Goal: Transaction & Acquisition: Purchase product/service

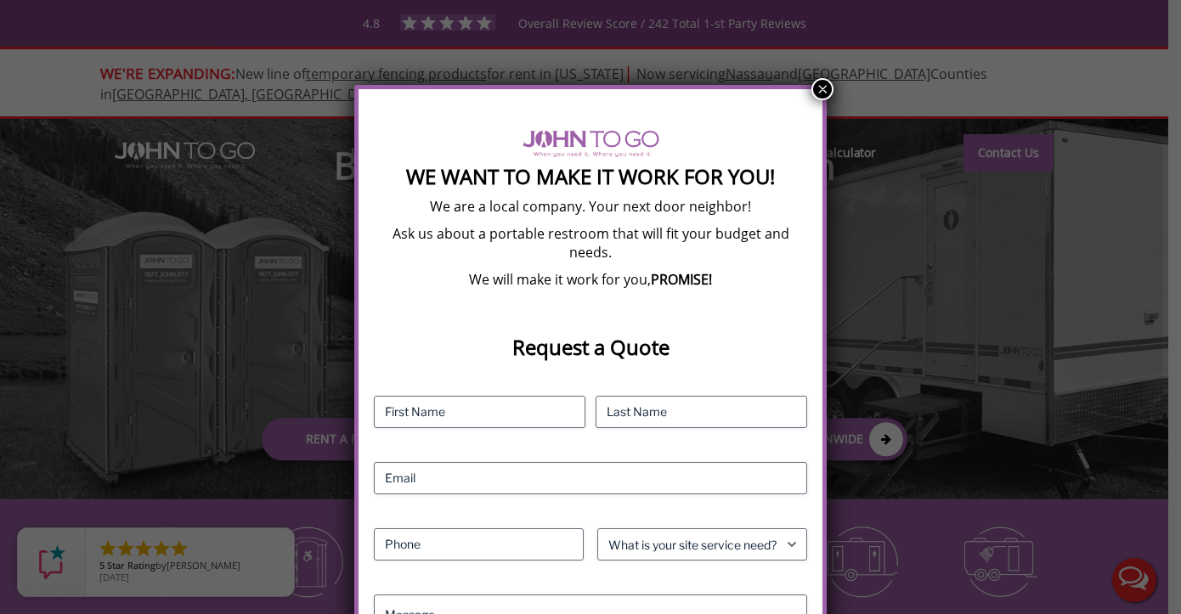
click at [822, 82] on button "×" at bounding box center [822, 89] width 22 height 22
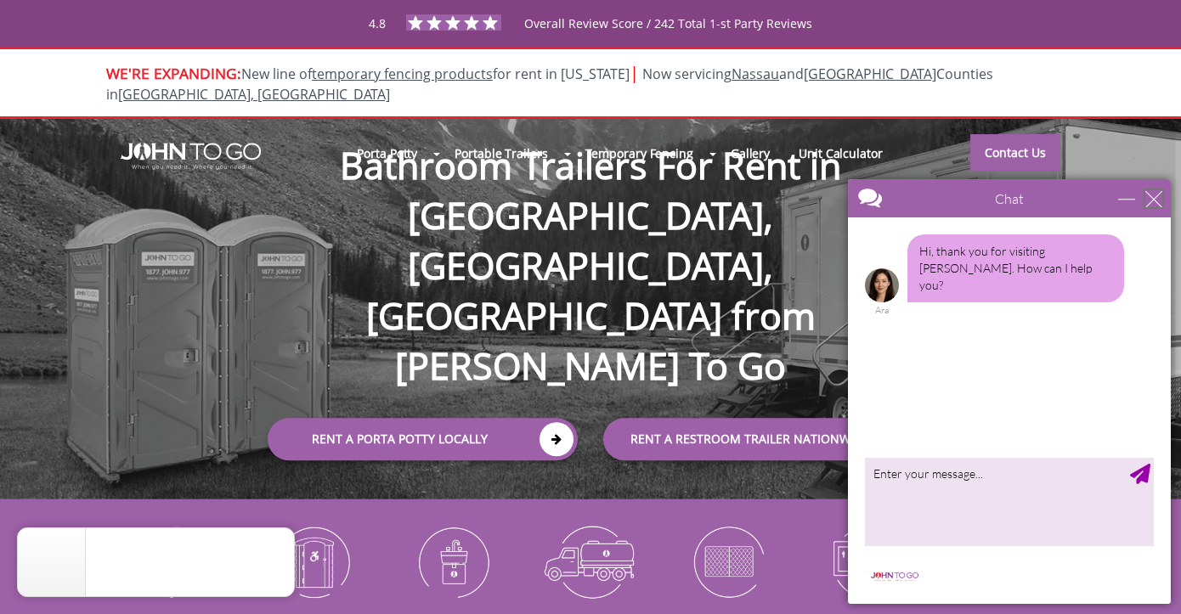
click at [1159, 191] on div "close" at bounding box center [1153, 198] width 17 height 17
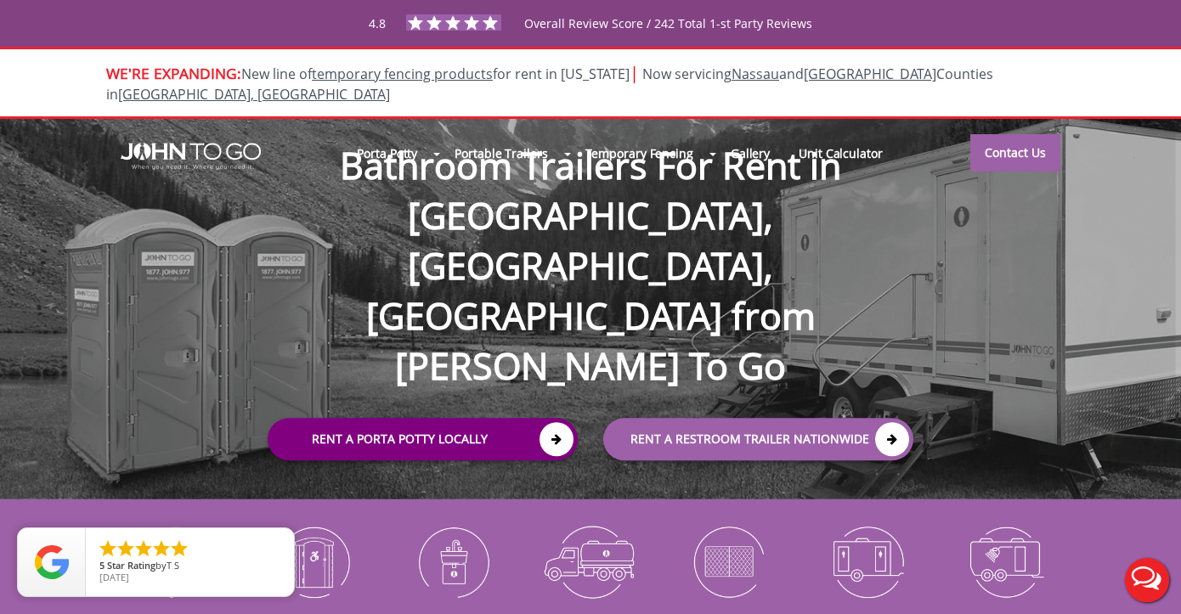
click at [538, 418] on link "Rent a Porta Potty Locally" at bounding box center [423, 439] width 310 height 42
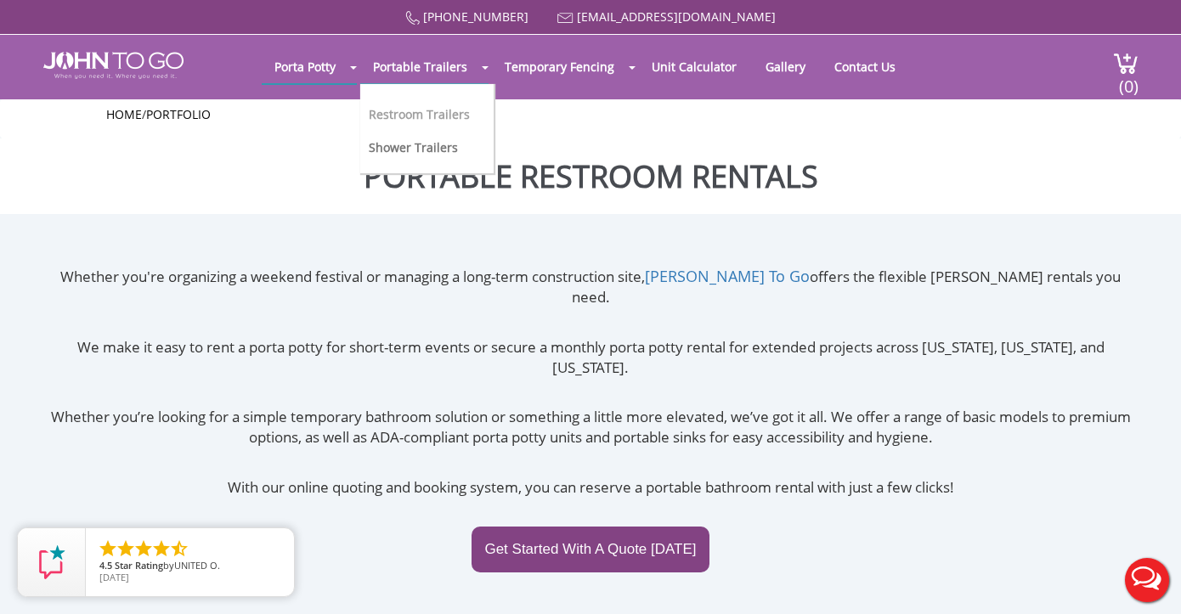
click at [463, 109] on link "Restroom Trailers" at bounding box center [419, 114] width 101 height 16
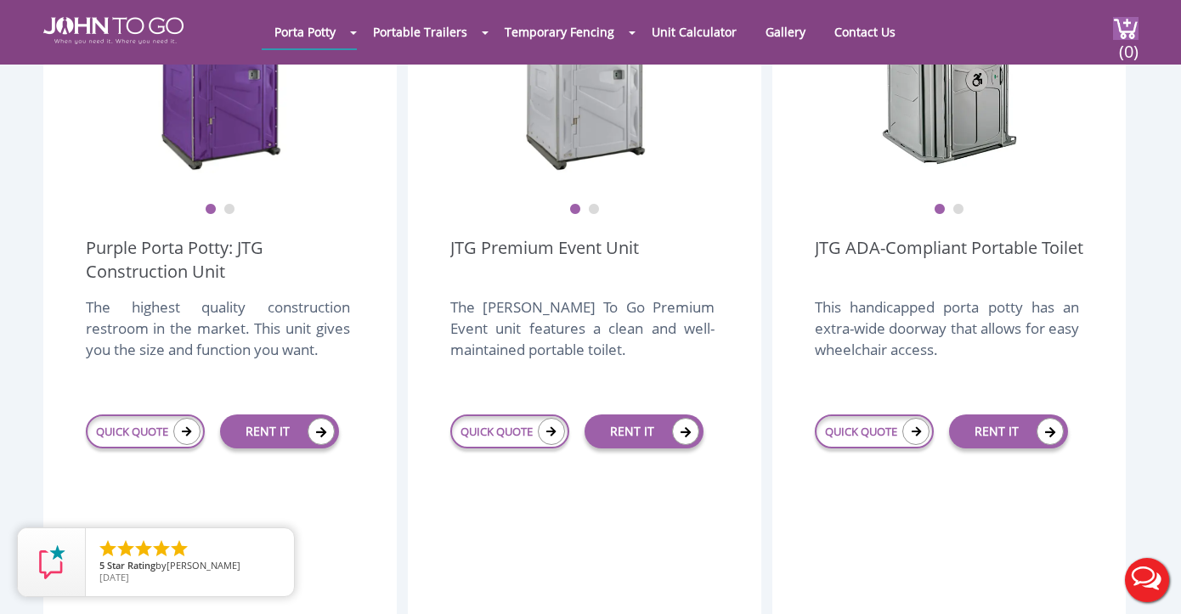
scroll to position [636, 0]
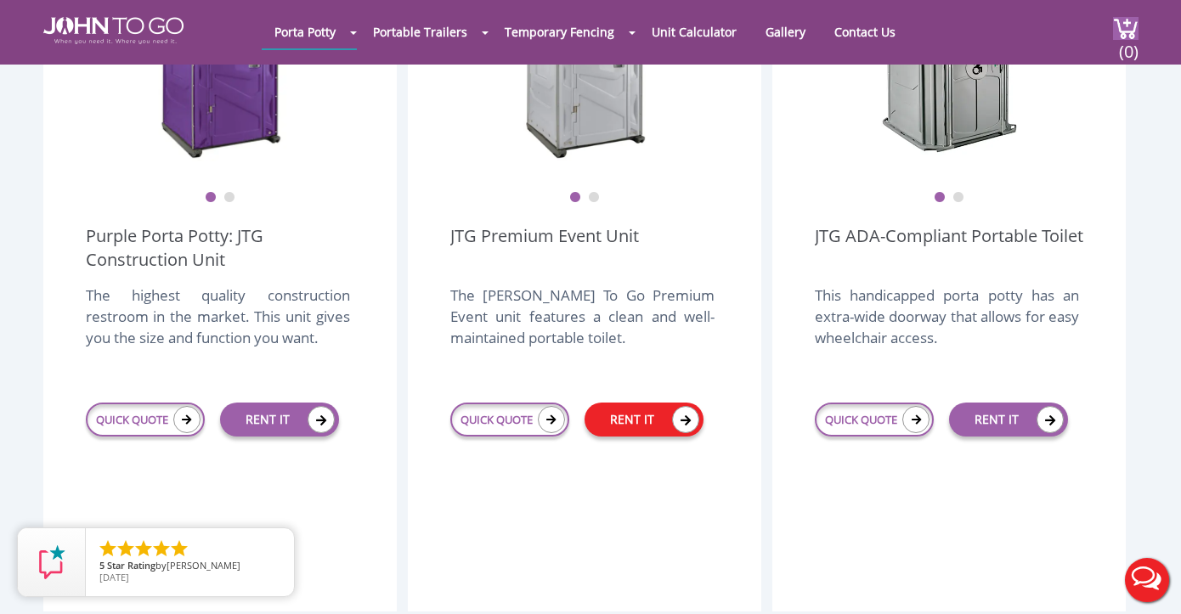
click at [642, 403] on link "RENT IT" at bounding box center [644, 420] width 119 height 34
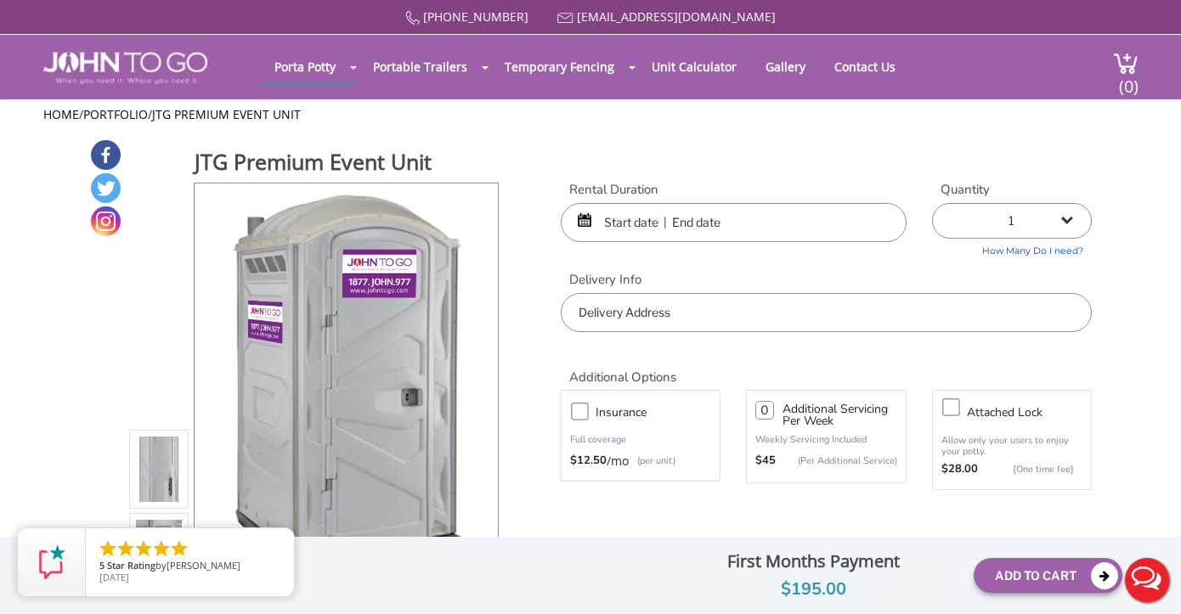
click at [599, 209] on input "text" at bounding box center [734, 222] width 346 height 39
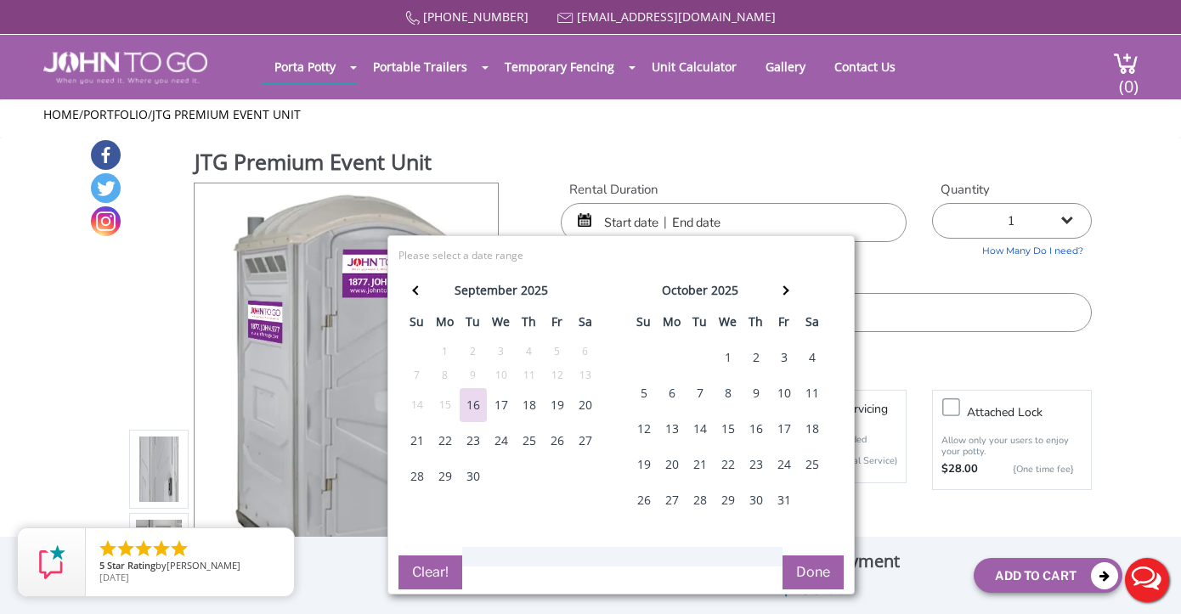
click at [589, 410] on div "20" at bounding box center [585, 405] width 27 height 34
click at [412, 438] on div "21" at bounding box center [417, 441] width 27 height 34
type input "09/20/2025 to 09/21/2025"
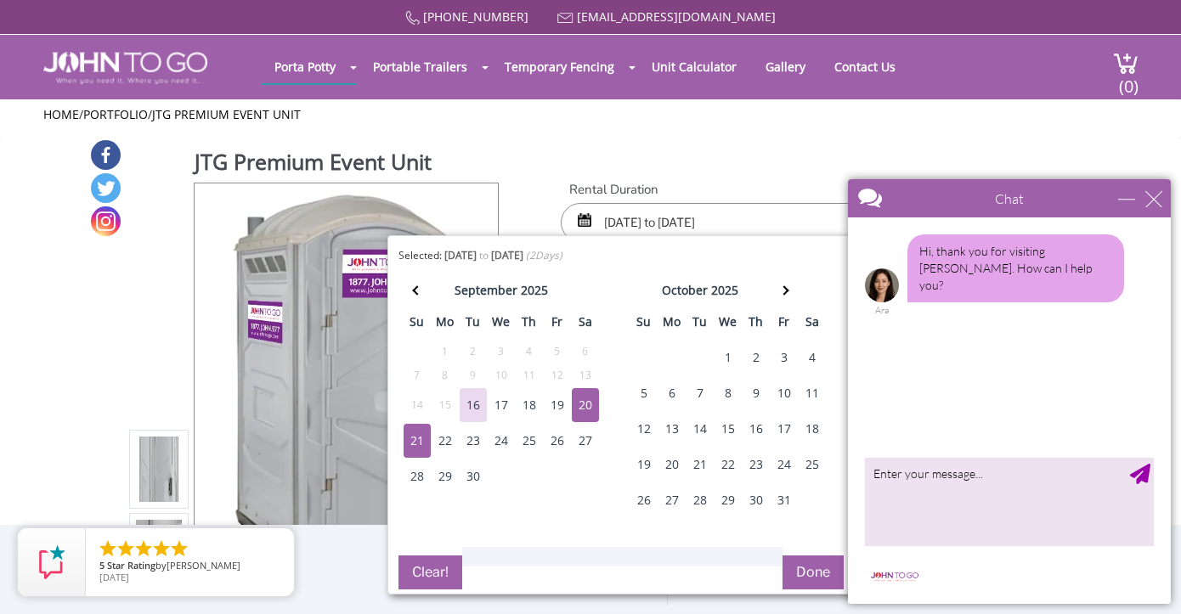
click at [814, 578] on button "Done" at bounding box center [813, 573] width 61 height 34
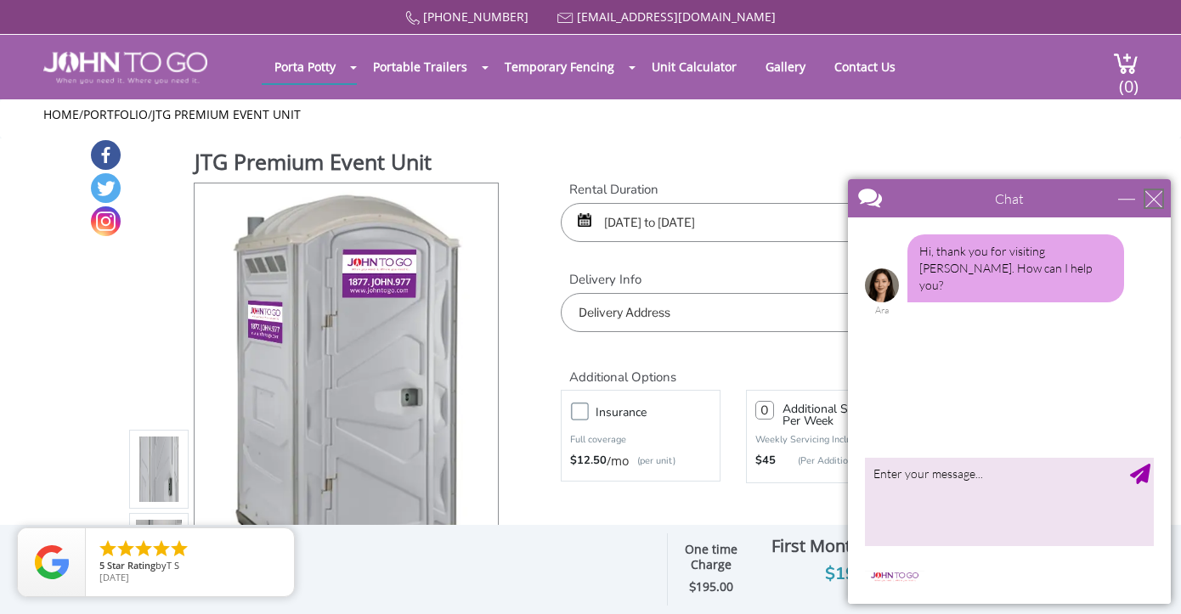
click at [1159, 202] on div "close" at bounding box center [1153, 198] width 17 height 17
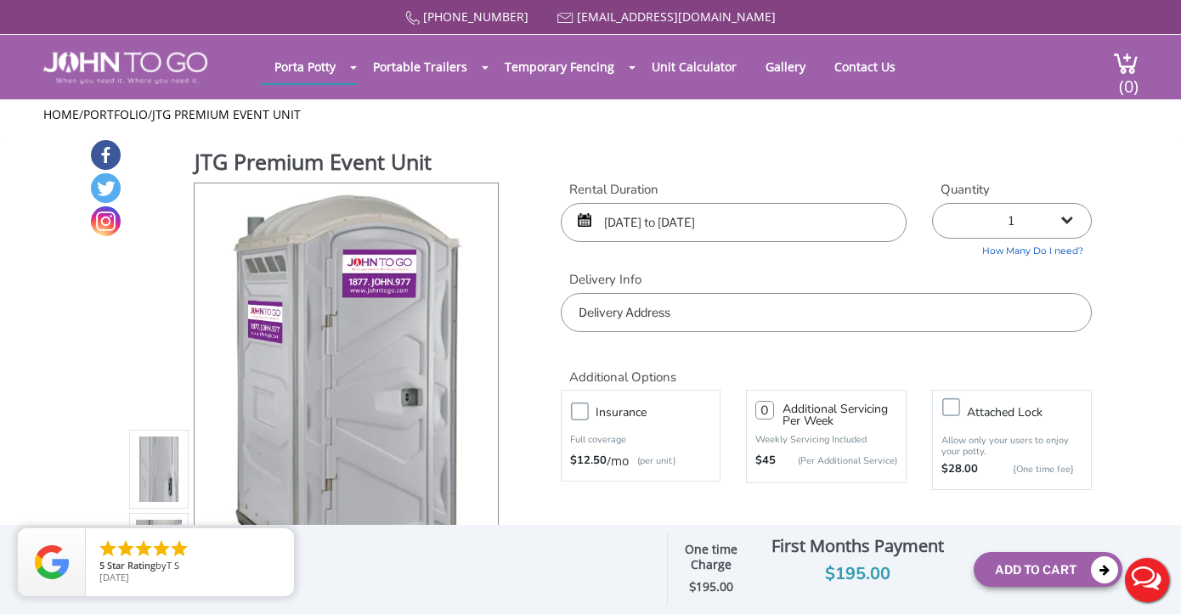
select select "2"
click at [905, 308] on input "text" at bounding box center [826, 312] width 531 height 39
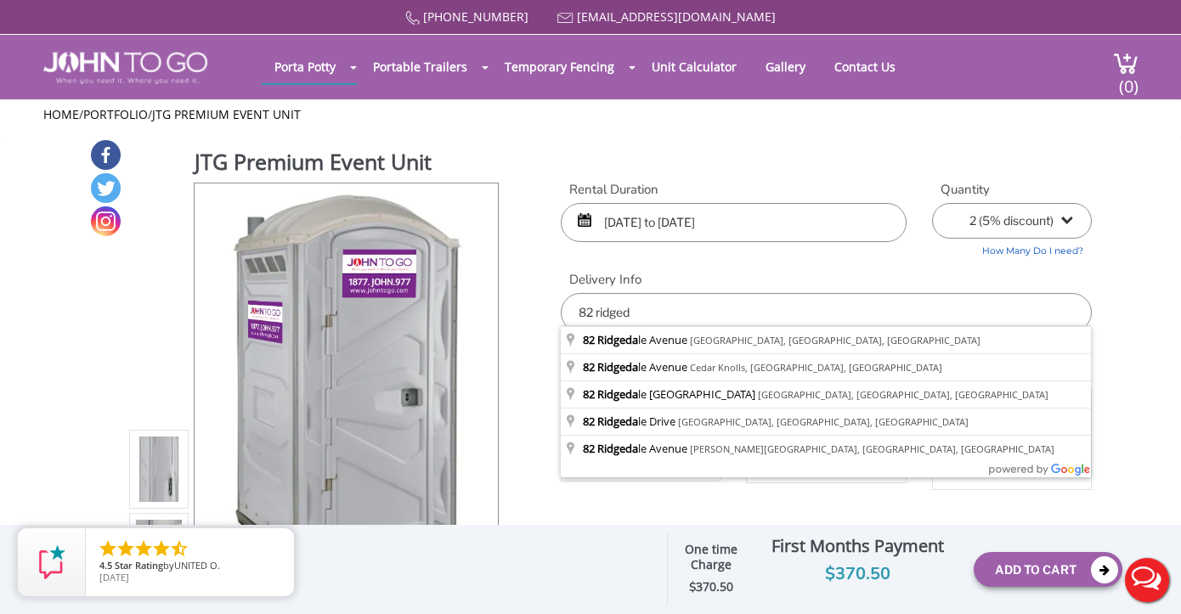
type input "82 Ridgedale Avenue, Cedar Knolls, NJ, USA"
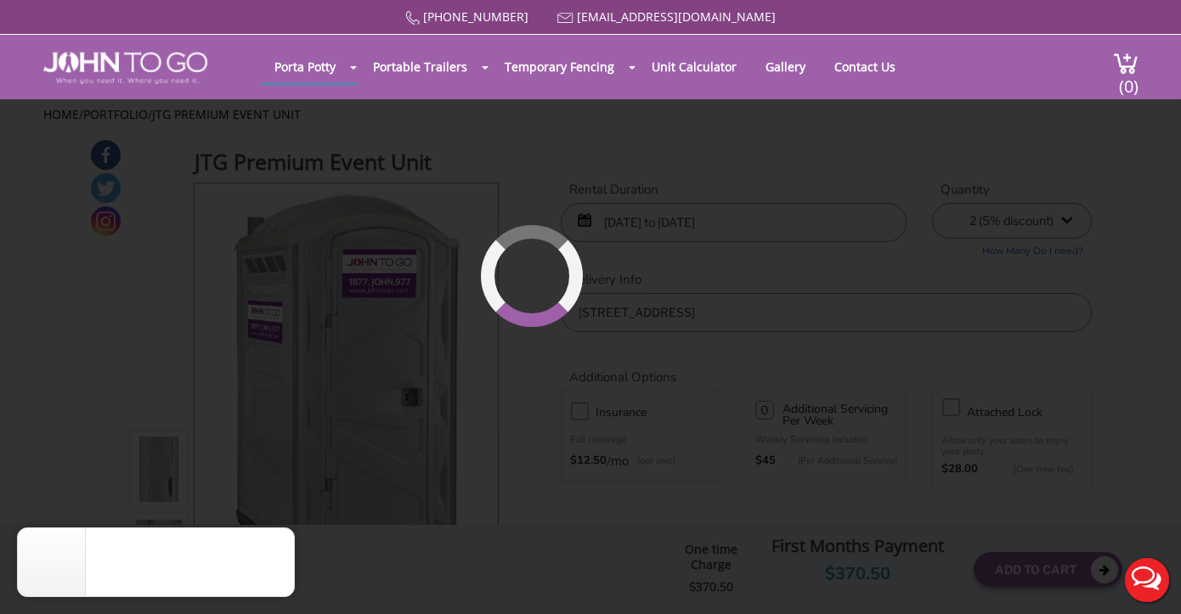
drag, startPoint x: 905, startPoint y: 308, endPoint x: 911, endPoint y: 373, distance: 65.7
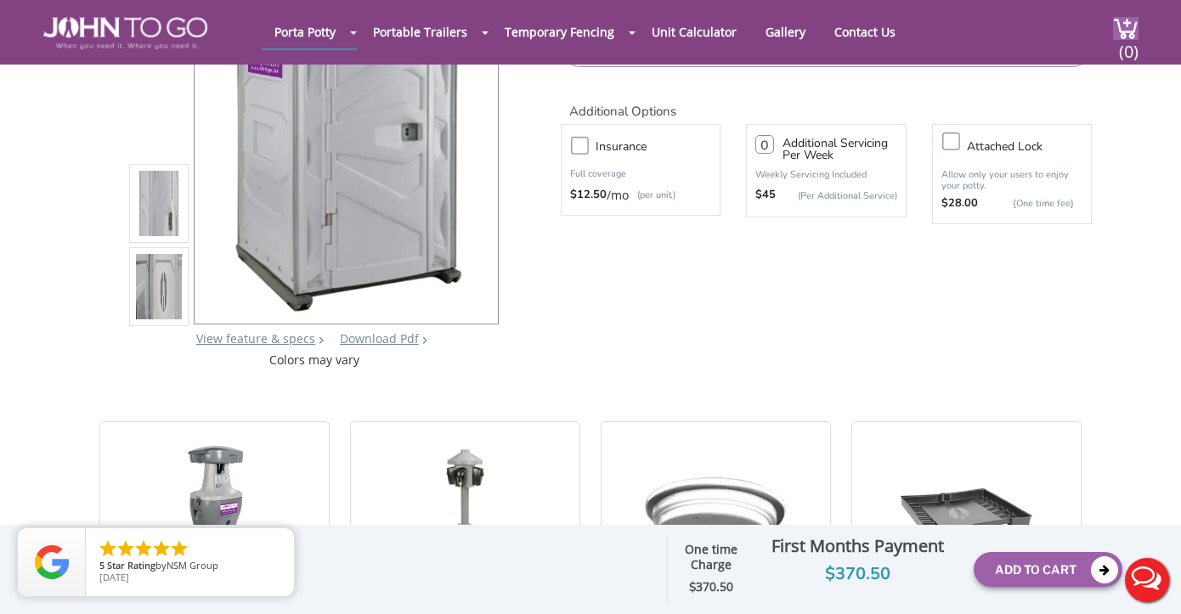
scroll to position [203, 0]
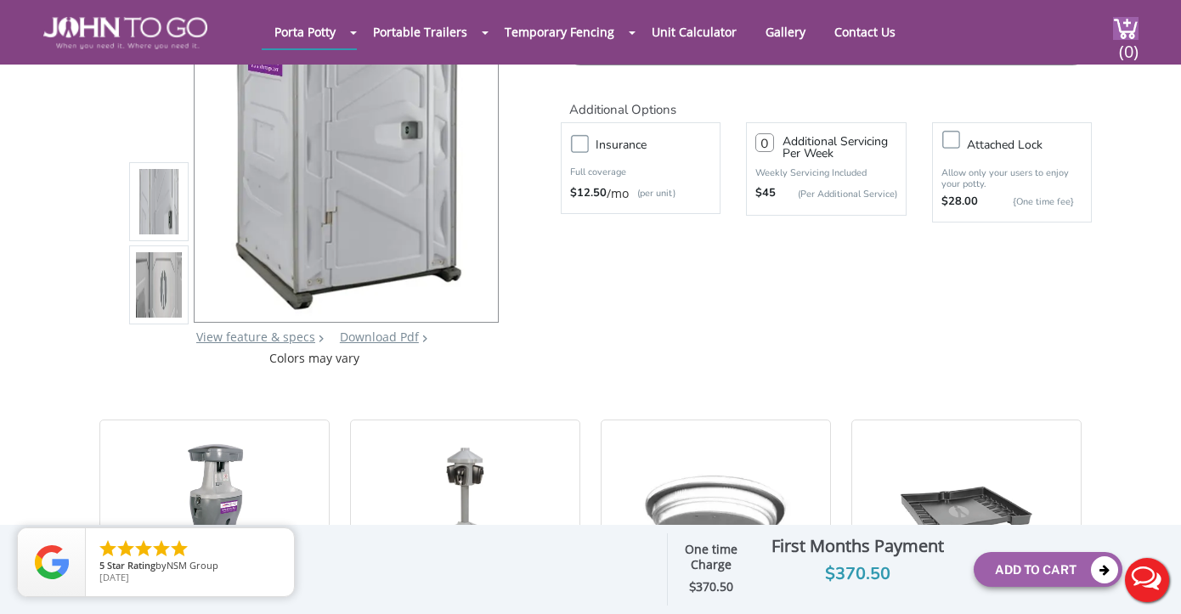
click at [587, 148] on label "Insurance" at bounding box center [657, 144] width 141 height 21
click at [0, 0] on input "Insurance" at bounding box center [0, 0] width 0 height 0
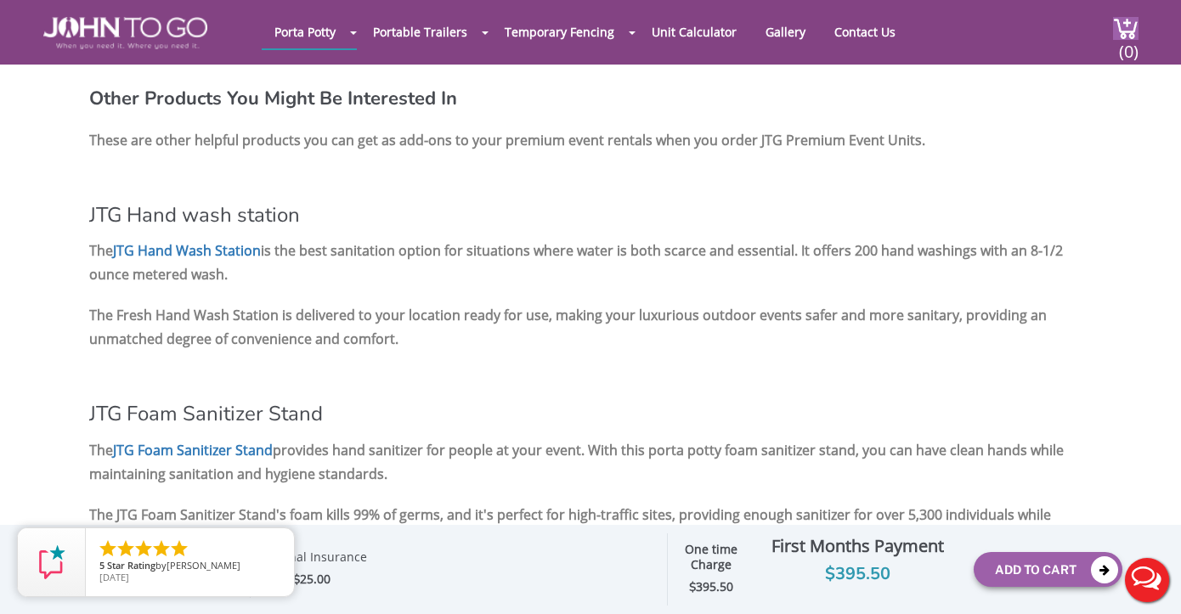
scroll to position [1804, 0]
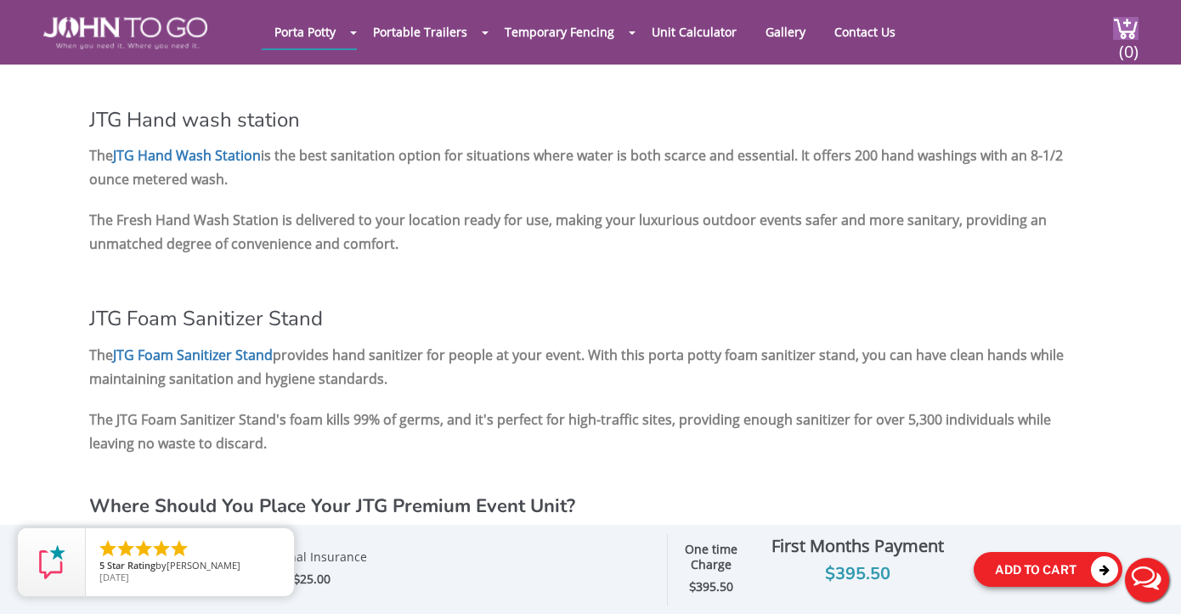
click at [999, 568] on button "Add To Cart" at bounding box center [1048, 569] width 149 height 35
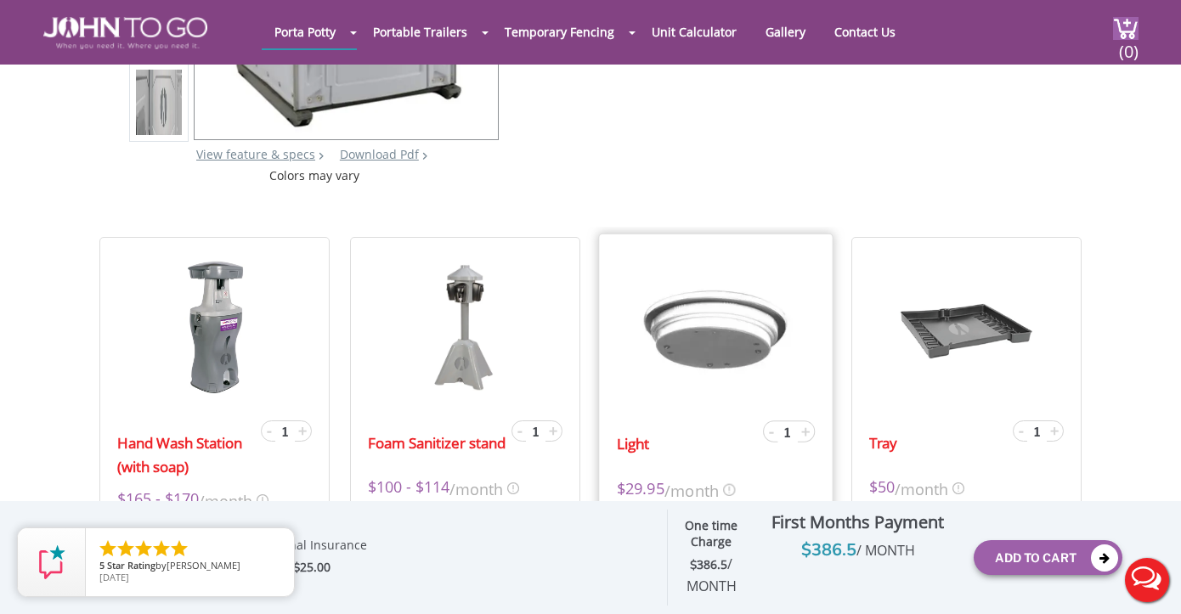
scroll to position [386, 0]
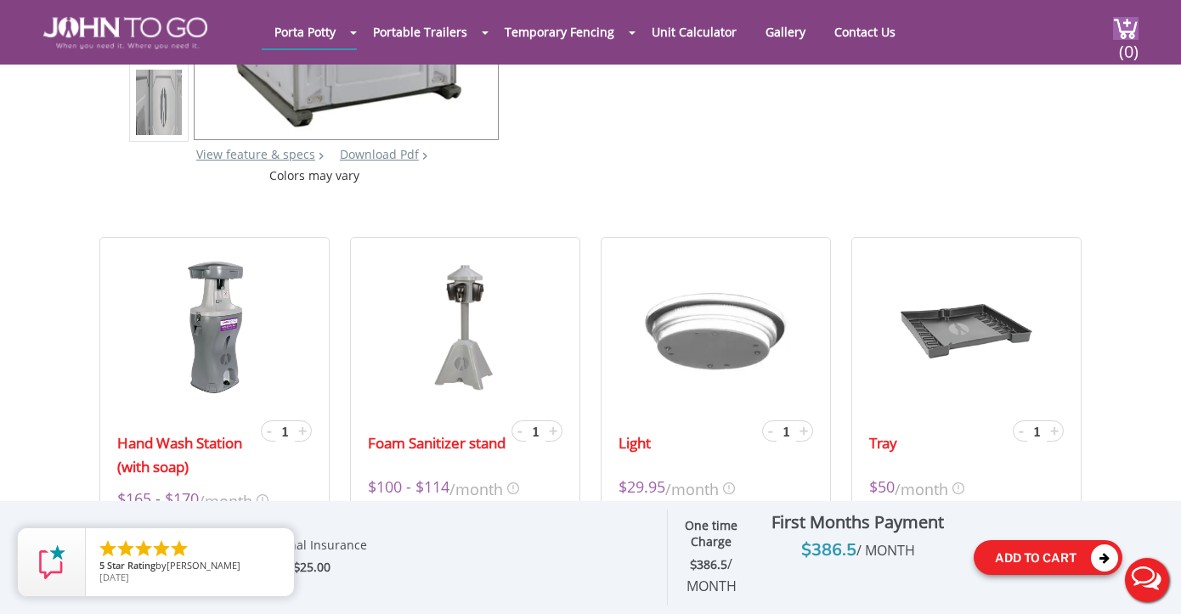
click at [1009, 557] on button "Add To Cart" at bounding box center [1048, 557] width 149 height 35
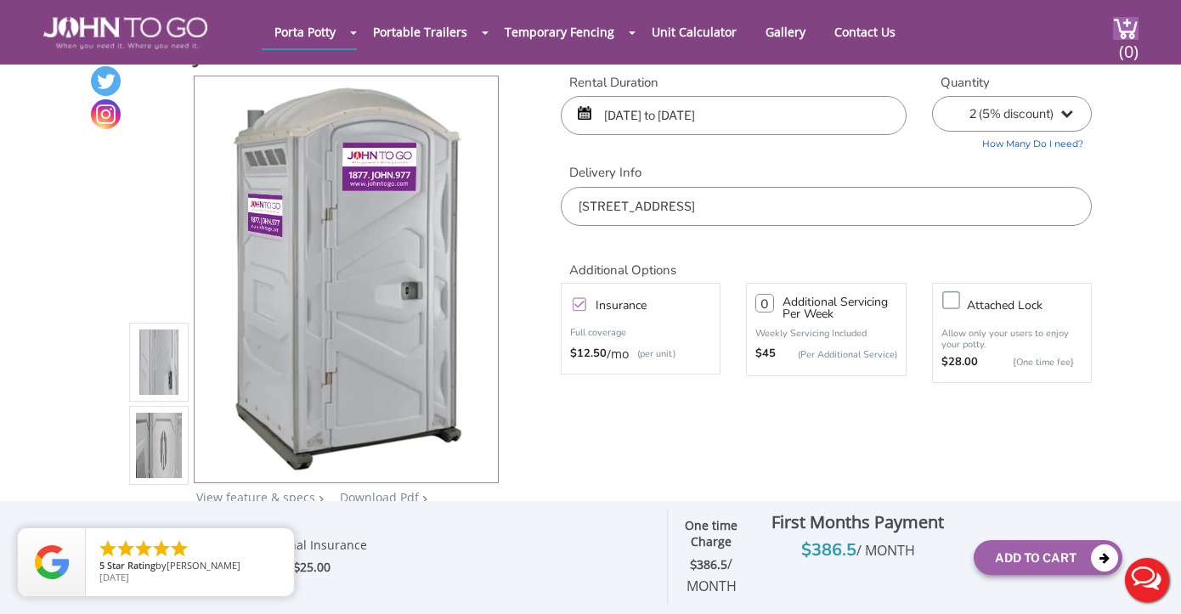
scroll to position [50, 0]
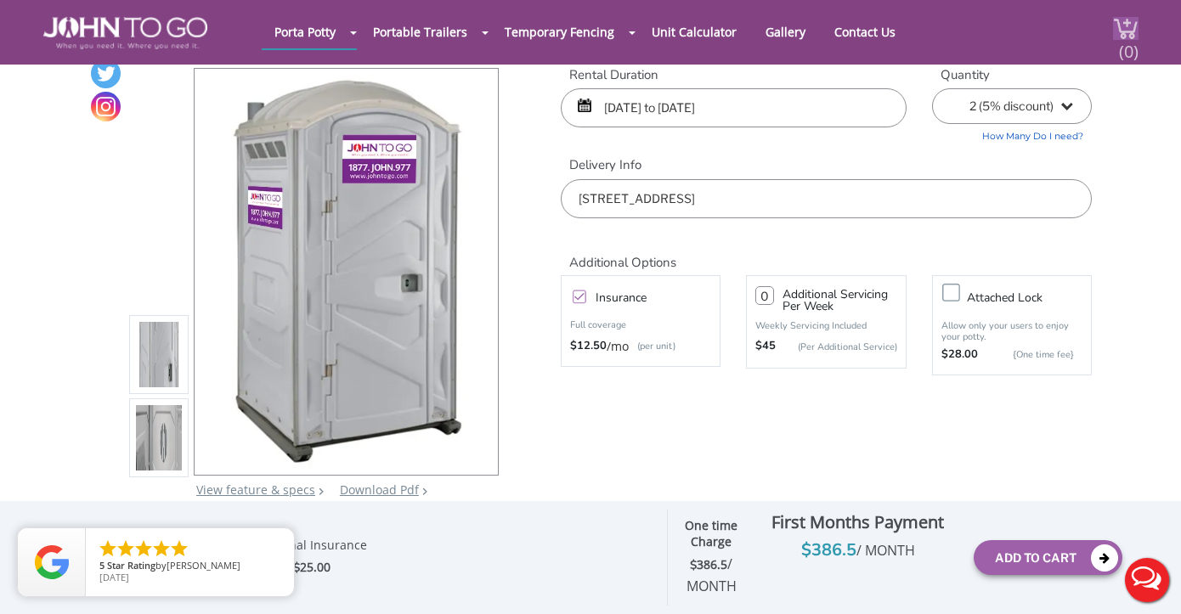
click at [1122, 26] on span "(0)" at bounding box center [1128, 44] width 20 height 37
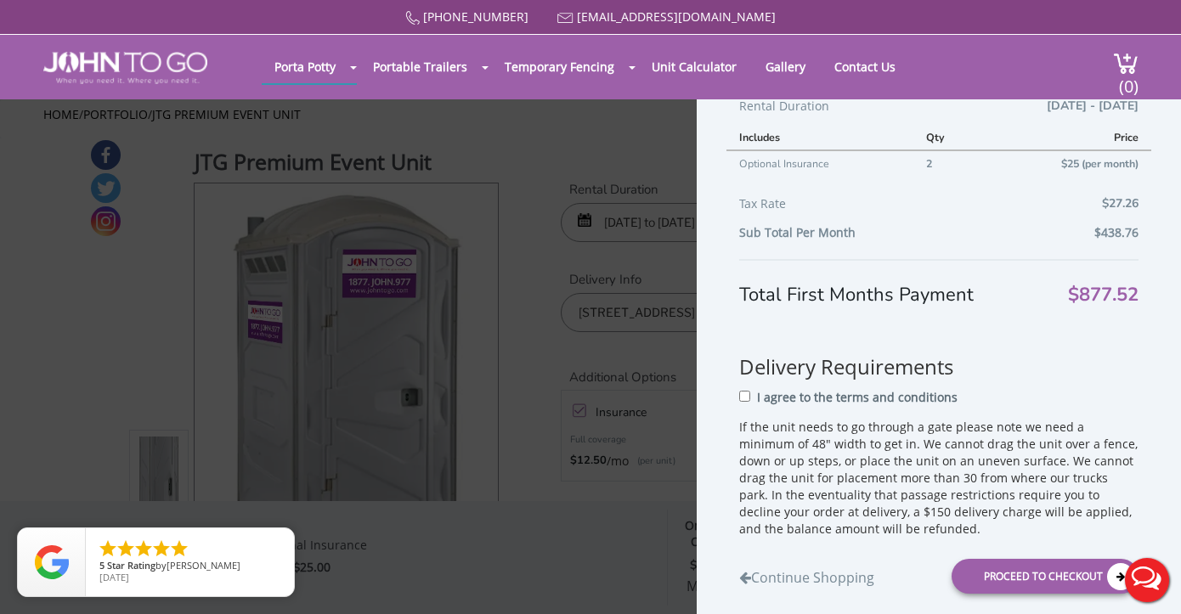
scroll to position [555, 0]
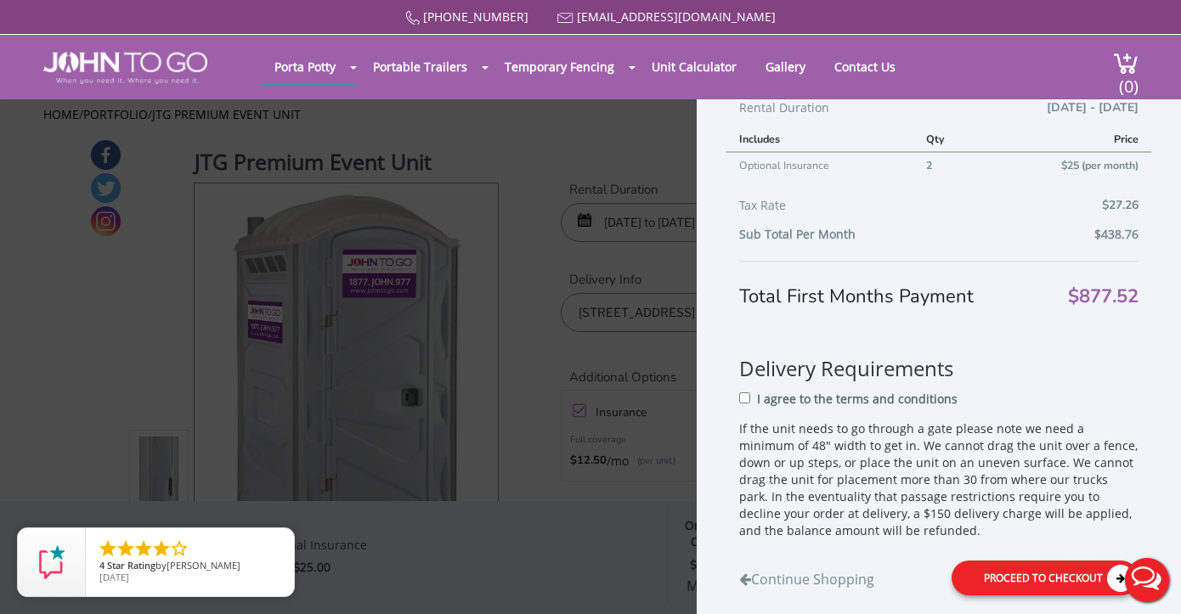
click at [985, 561] on div "Proceed to Checkout" at bounding box center [1045, 578] width 187 height 35
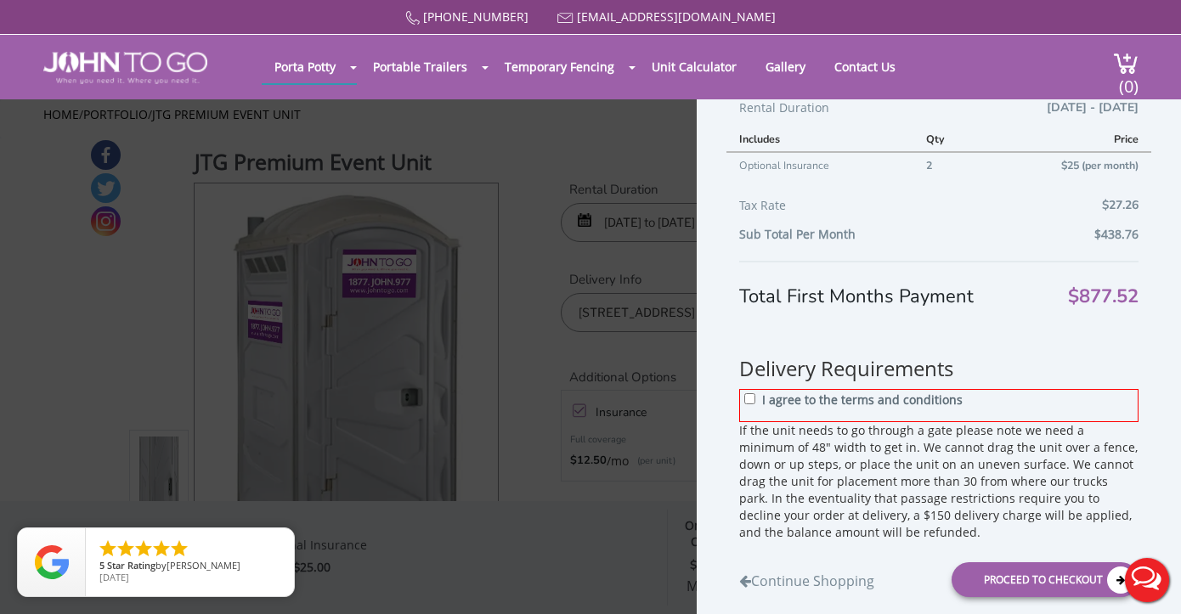
click at [783, 392] on p "I agree to the terms and conditions" at bounding box center [862, 400] width 201 height 17
click at [755, 393] on input "I agree to the terms and conditions" at bounding box center [749, 398] width 11 height 11
checkbox input "true"
click at [984, 563] on div "Proceed to Checkout" at bounding box center [1045, 580] width 187 height 35
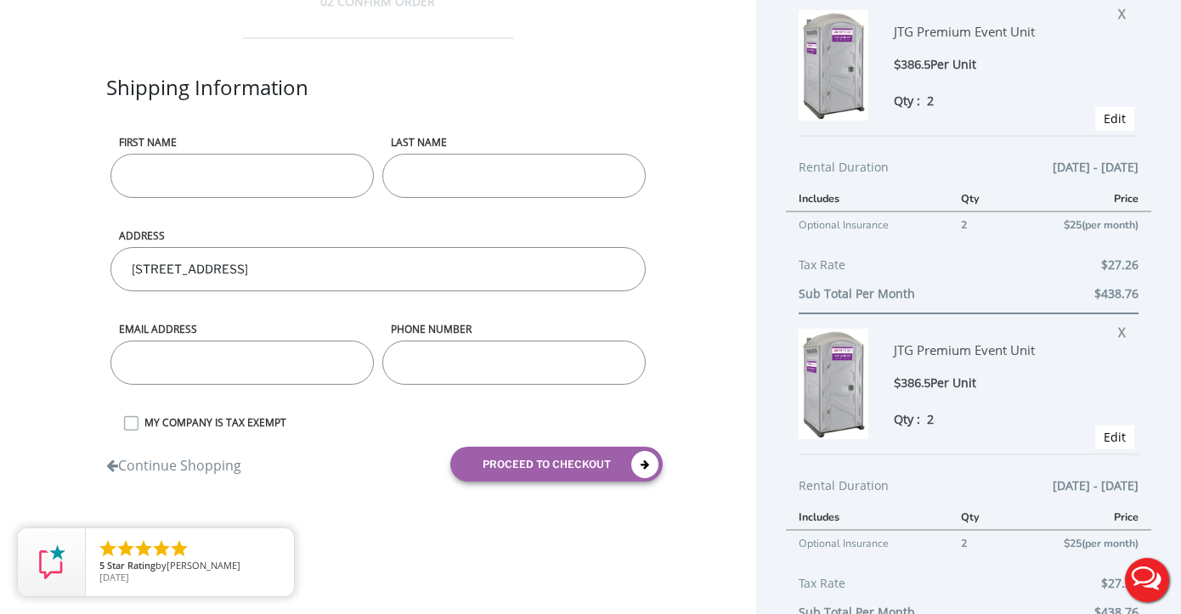
scroll to position [61, 0]
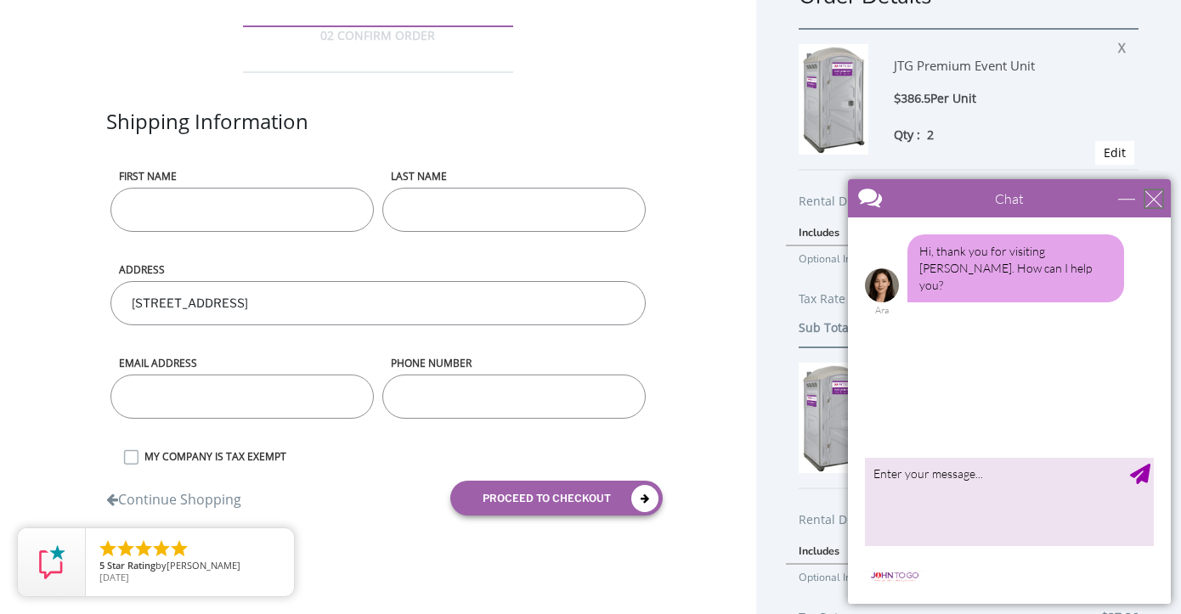
click at [1150, 206] on div "close" at bounding box center [1153, 198] width 17 height 17
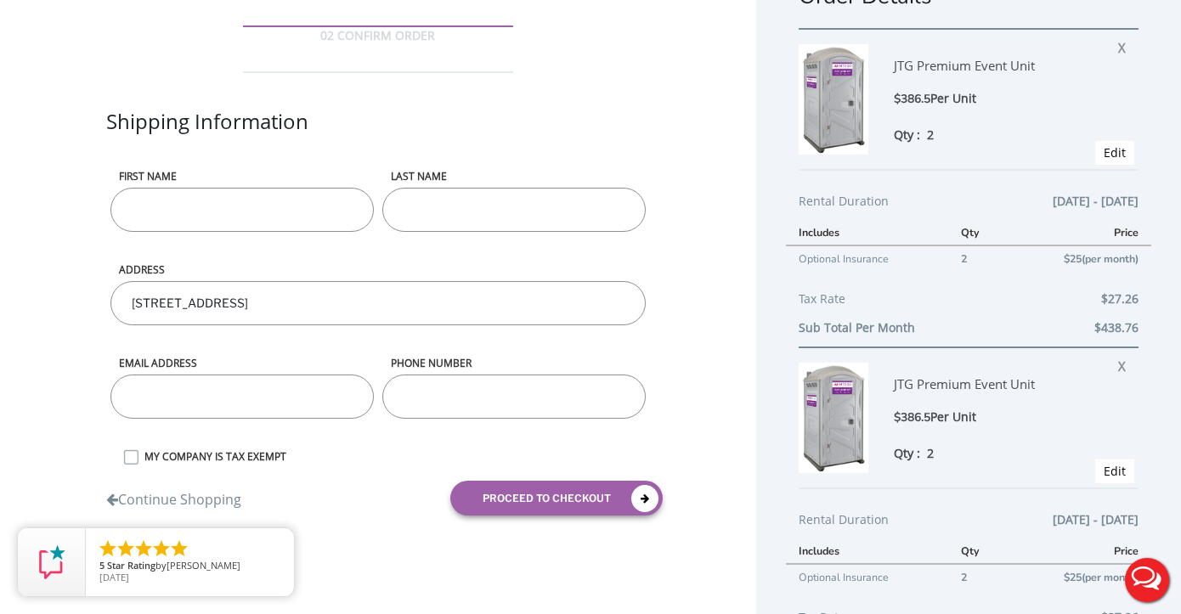
scroll to position [0, 0]
click at [1128, 363] on span "X" at bounding box center [1126, 364] width 16 height 22
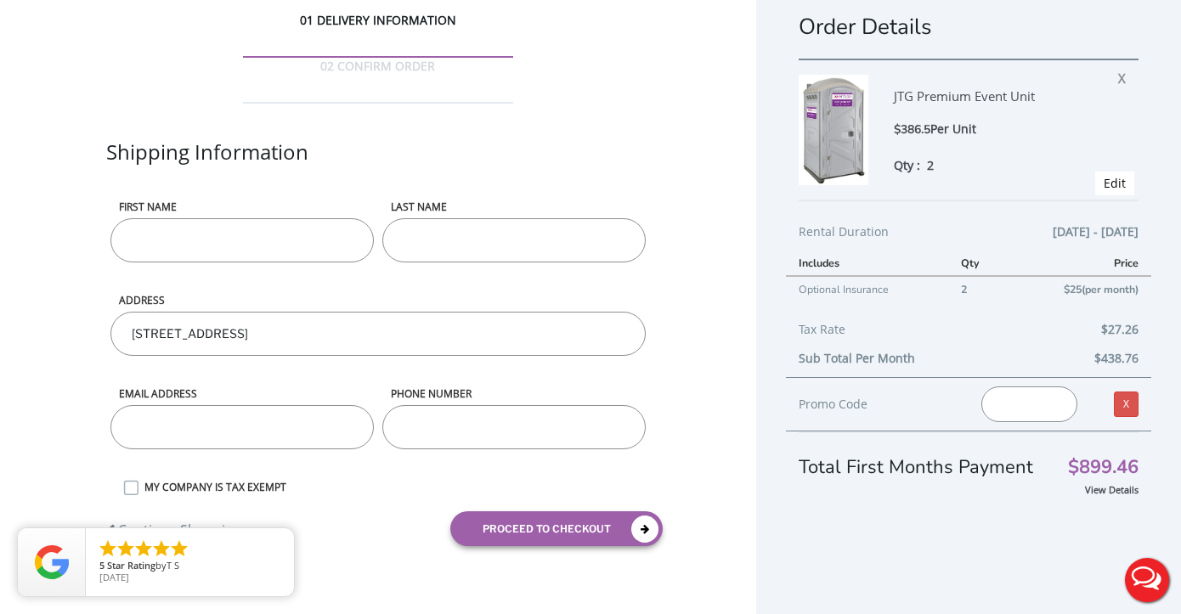
scroll to position [31, 0]
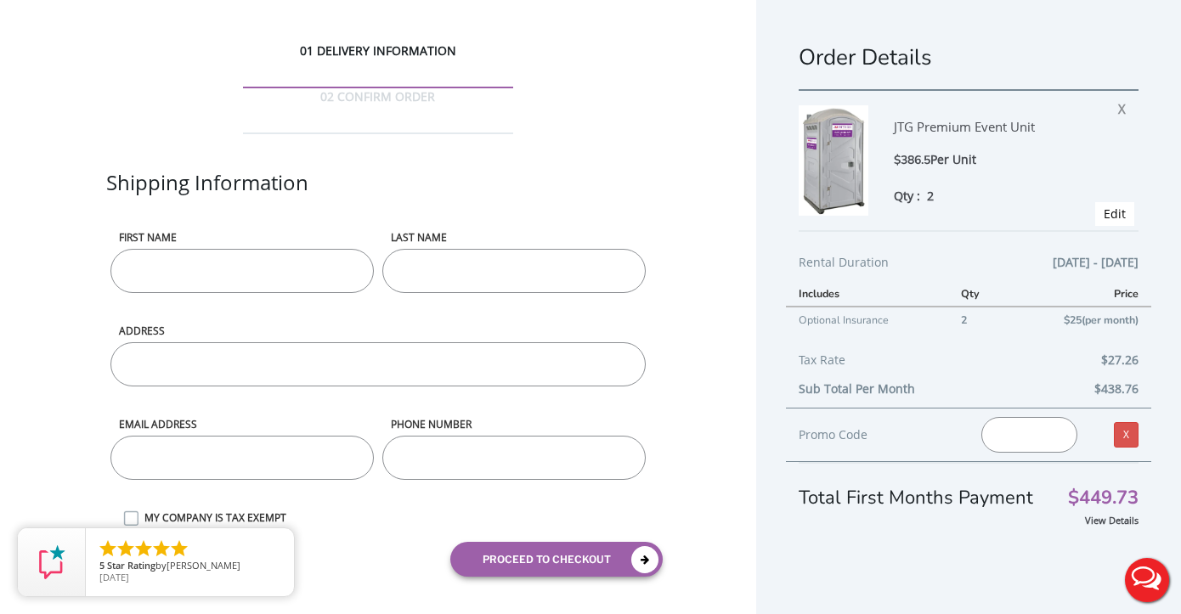
click at [934, 199] on span "2" at bounding box center [930, 196] width 7 height 16
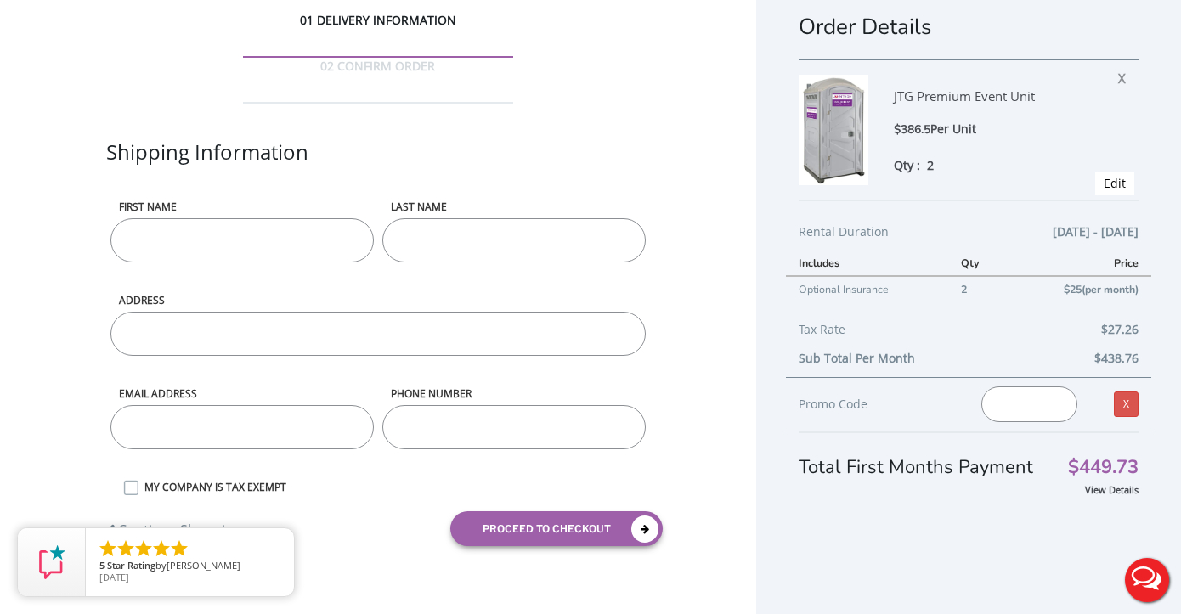
scroll to position [31, 0]
click at [997, 405] on input "text" at bounding box center [1029, 405] width 96 height 36
click at [848, 139] on img at bounding box center [834, 130] width 70 height 110
click at [1105, 174] on span "Edit" at bounding box center [1114, 184] width 39 height 24
click at [1109, 184] on link "Edit" at bounding box center [1115, 183] width 22 height 16
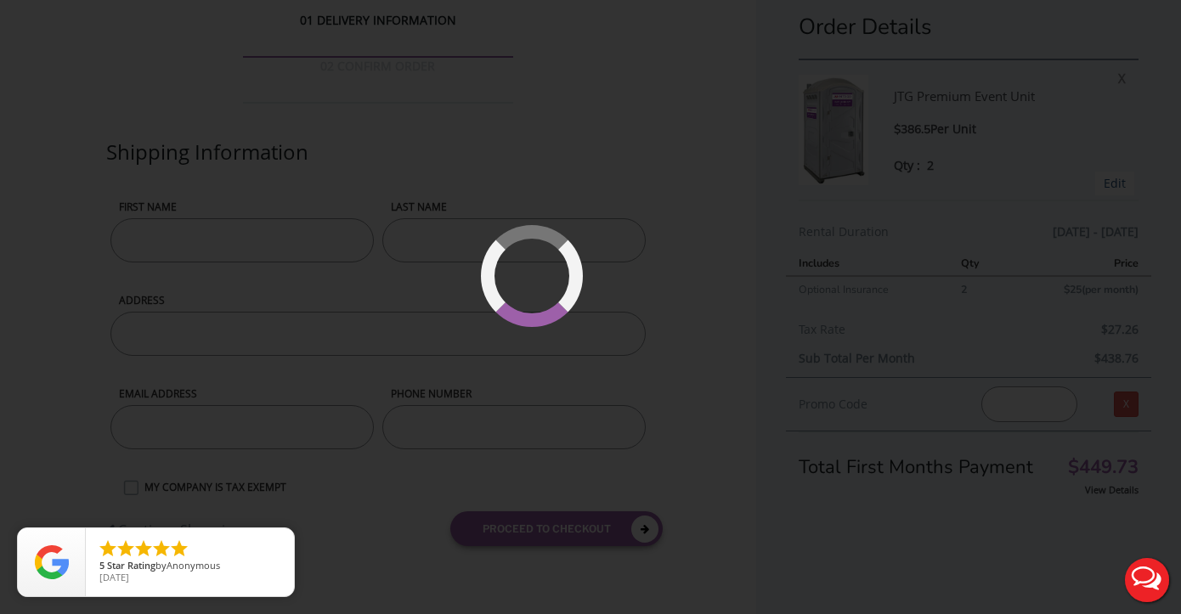
type input "09/20/2025 to 09/21/2025"
select select "2"
type input "0"
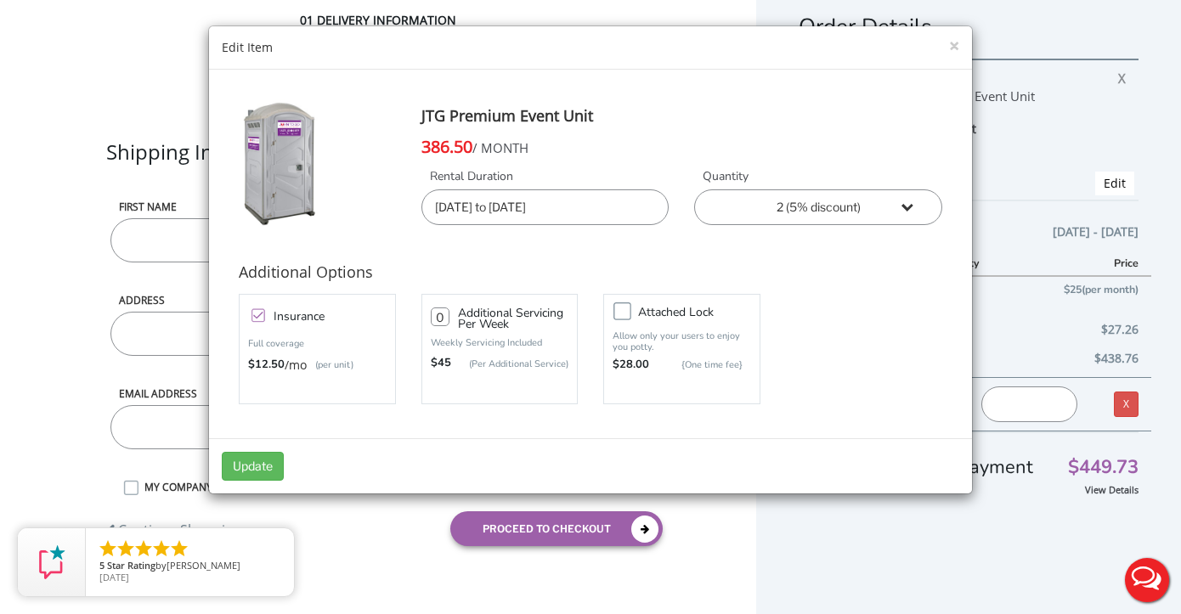
click at [642, 197] on input "09/20/2025 to 09/21/2025" at bounding box center [545, 207] width 248 height 36
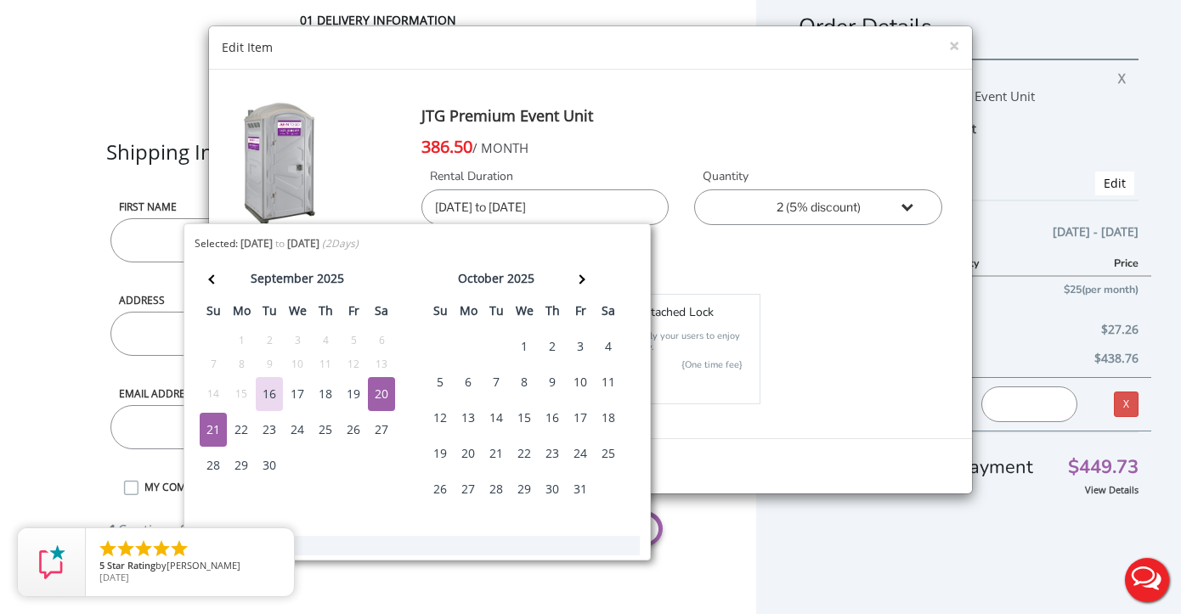
click at [676, 140] on div "386.50 / MONTH" at bounding box center [682, 146] width 522 height 27
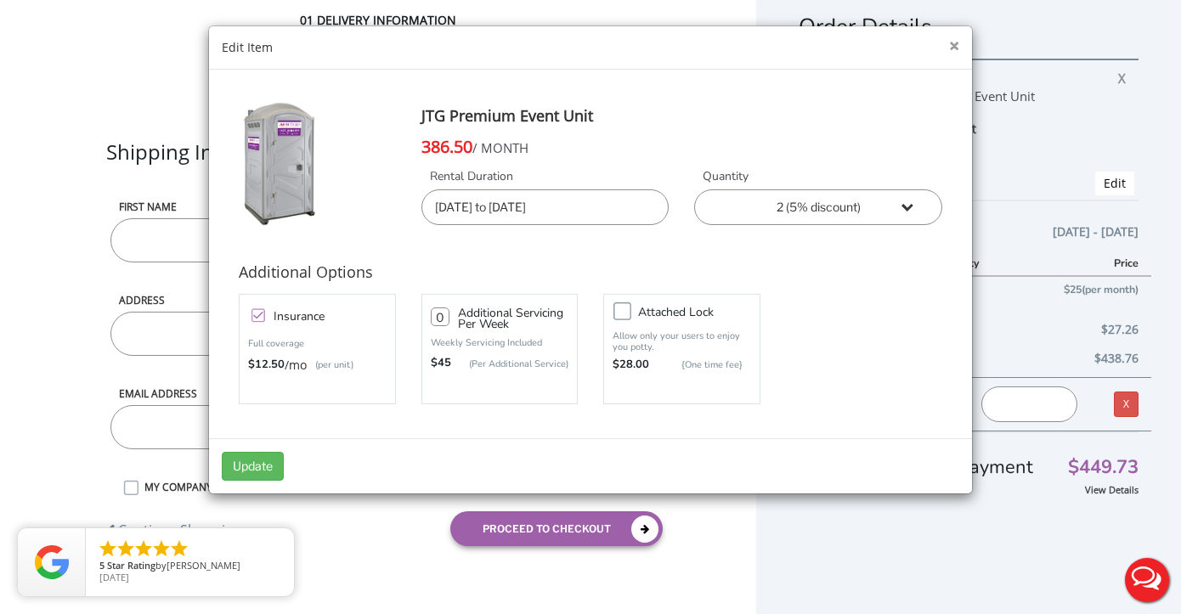
click at [956, 44] on button "×" at bounding box center [954, 46] width 10 height 18
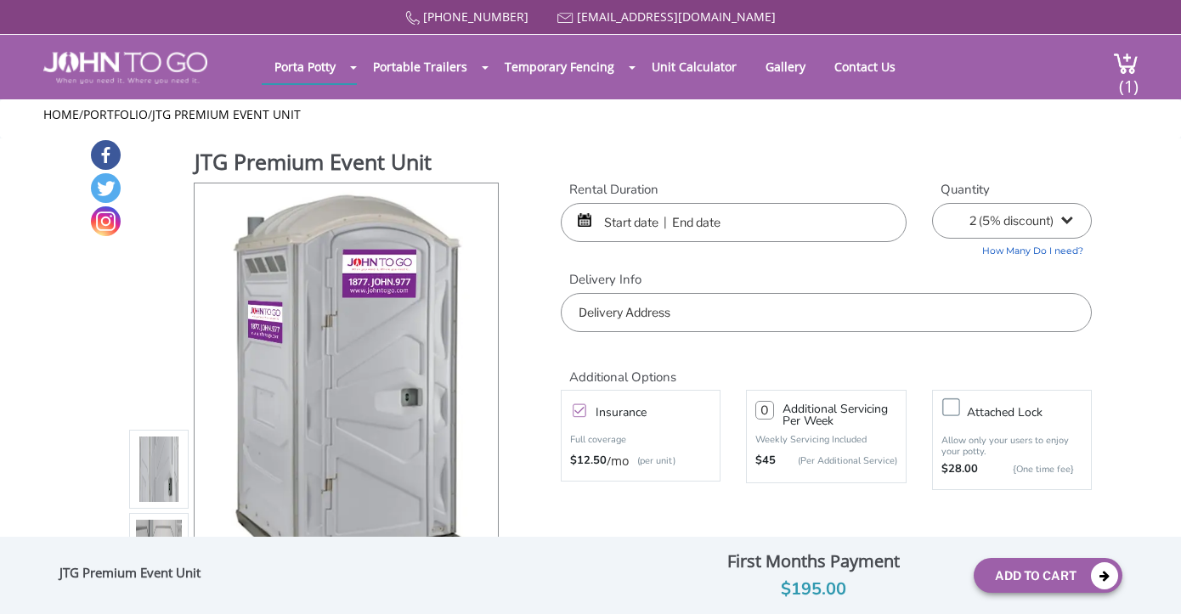
select select "2"
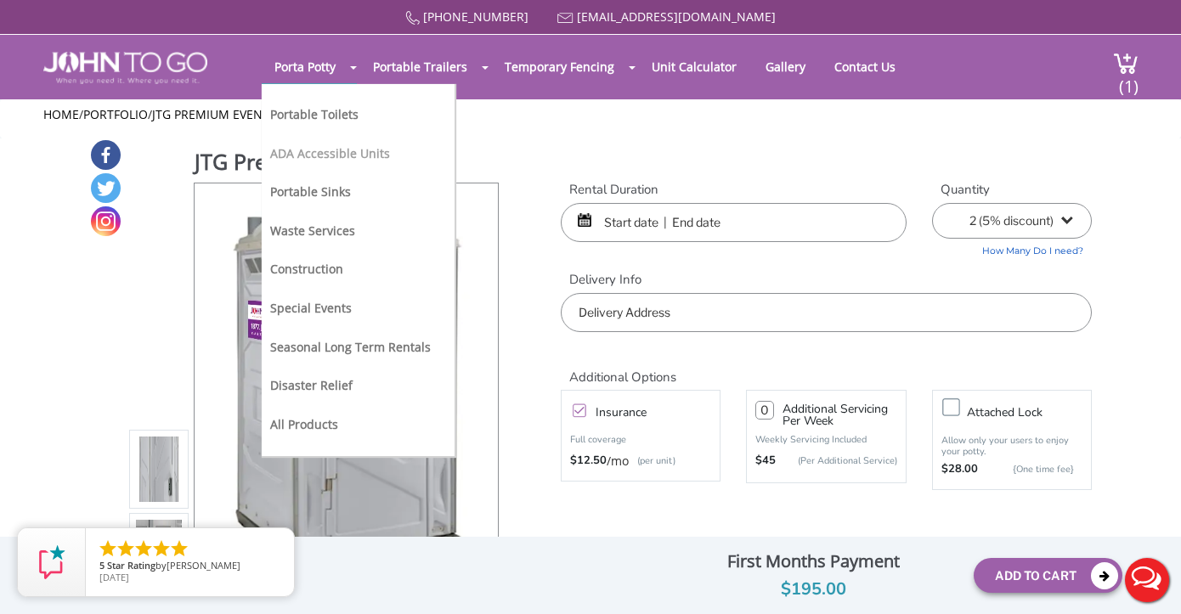
click at [359, 153] on link "ADA Accessible Units" at bounding box center [330, 153] width 120 height 16
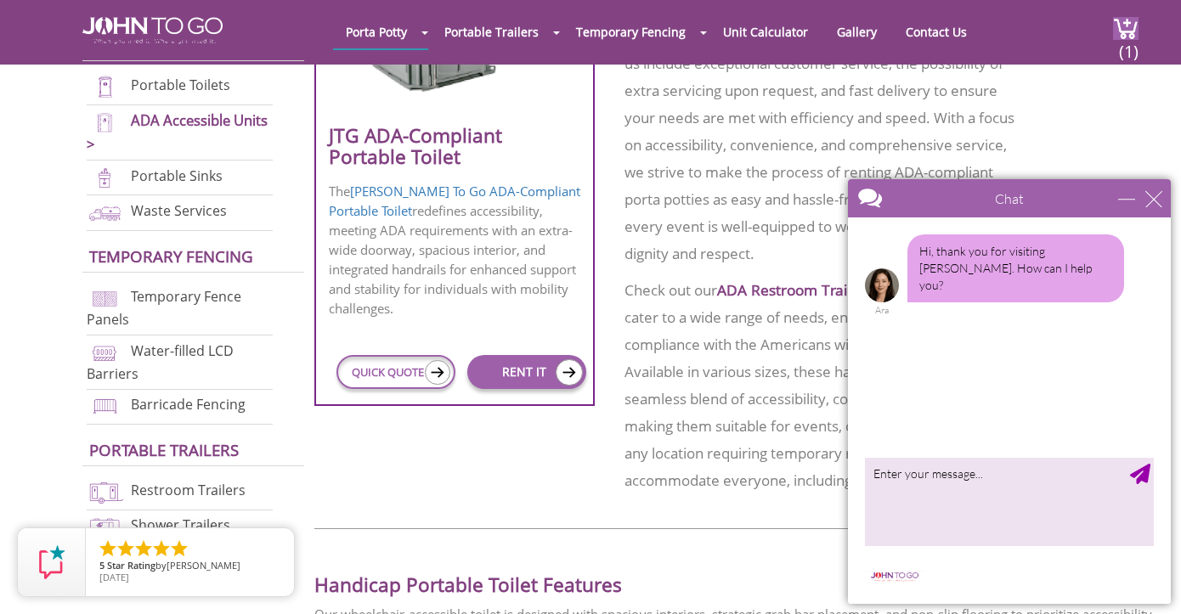
scroll to position [861, 0]
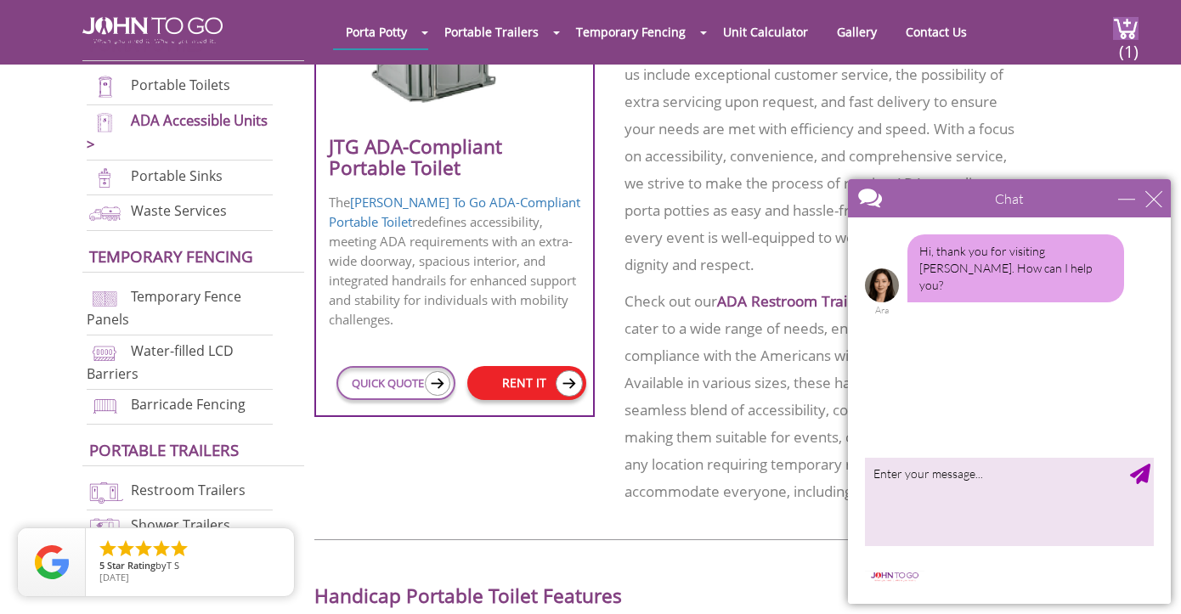
click at [537, 368] on link "RENT IT" at bounding box center [526, 383] width 119 height 34
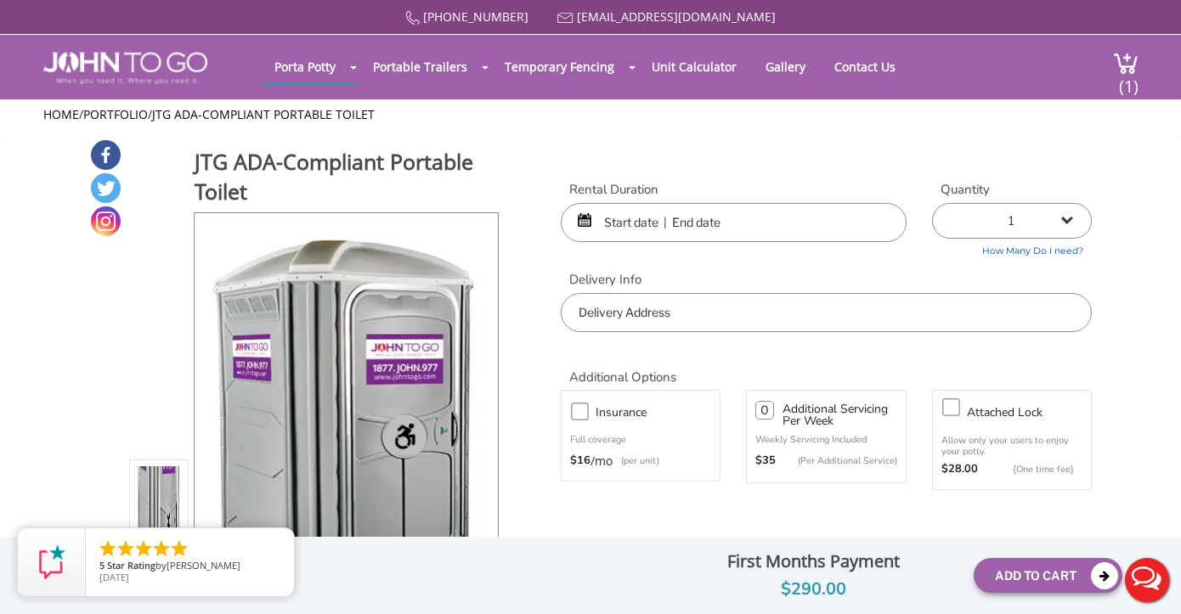
click at [590, 218] on div at bounding box center [734, 222] width 346 height 39
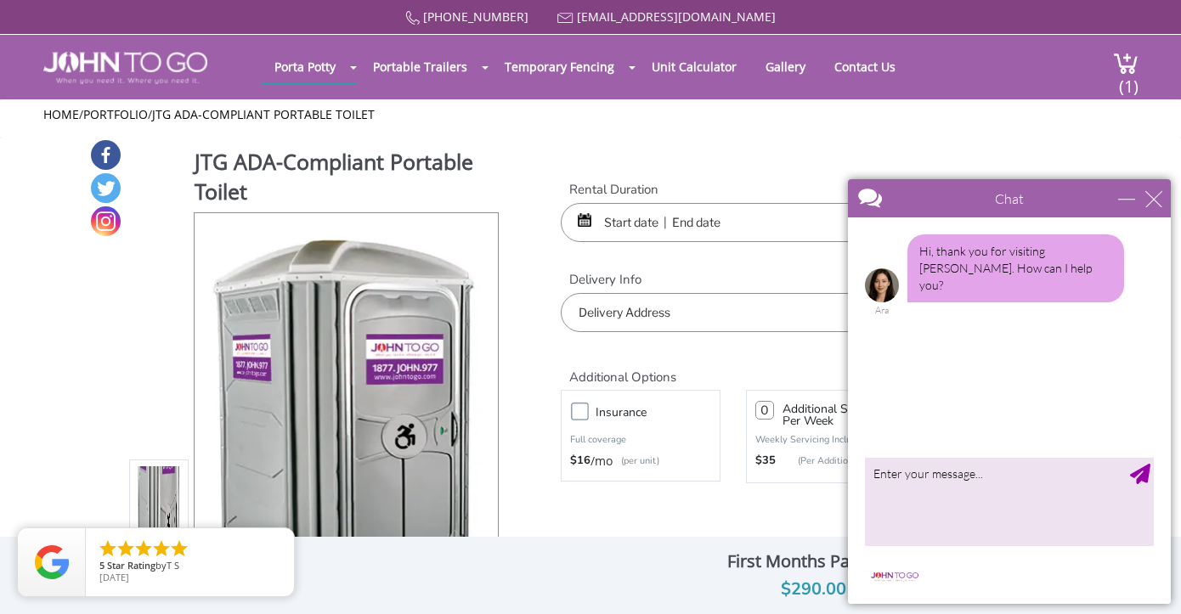
click at [585, 215] on div at bounding box center [734, 222] width 346 height 39
click at [1162, 197] on div "close" at bounding box center [1153, 198] width 17 height 17
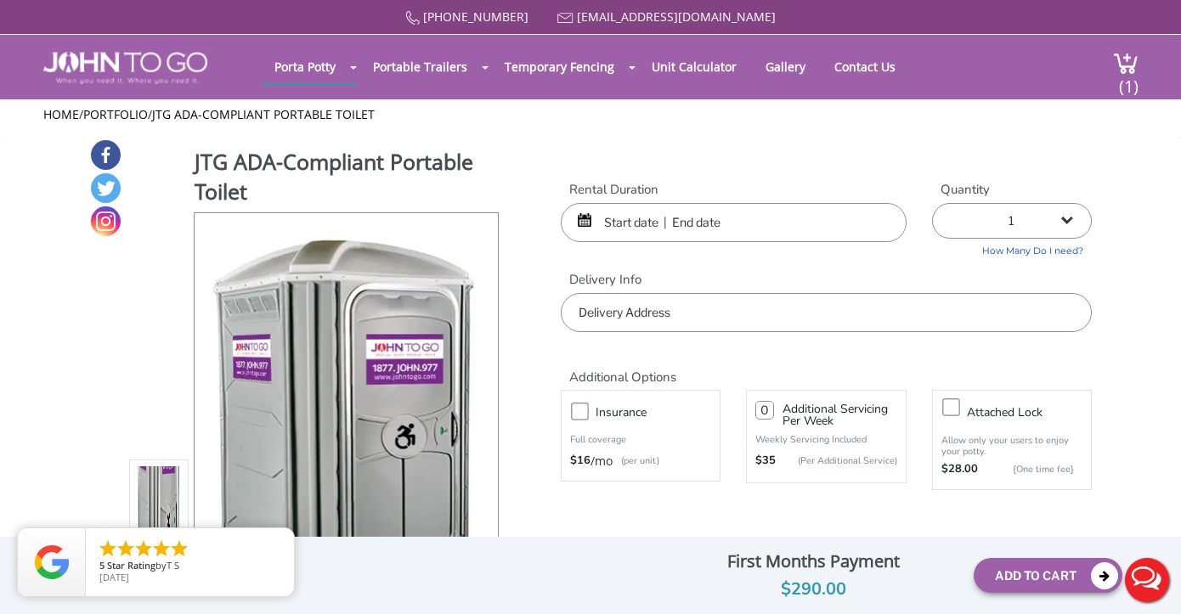
click at [655, 217] on input "text" at bounding box center [734, 222] width 346 height 39
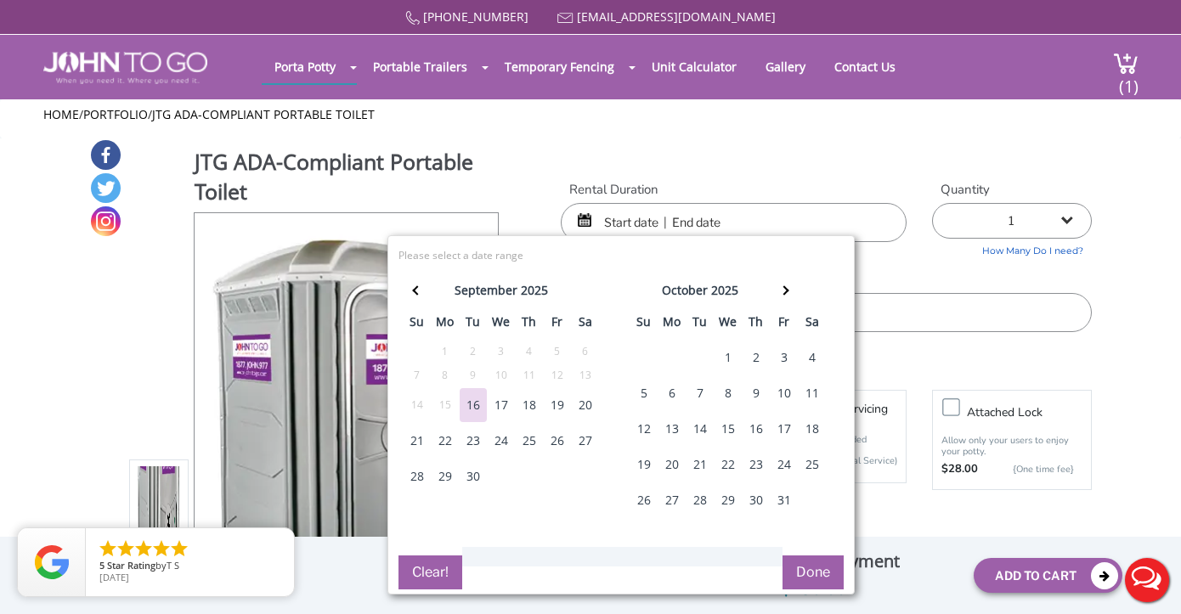
click at [585, 405] on div "20" at bounding box center [585, 405] width 27 height 34
click at [410, 437] on div "21" at bounding box center [417, 441] width 27 height 34
type input "09/20/2025 to 09/21/2025"
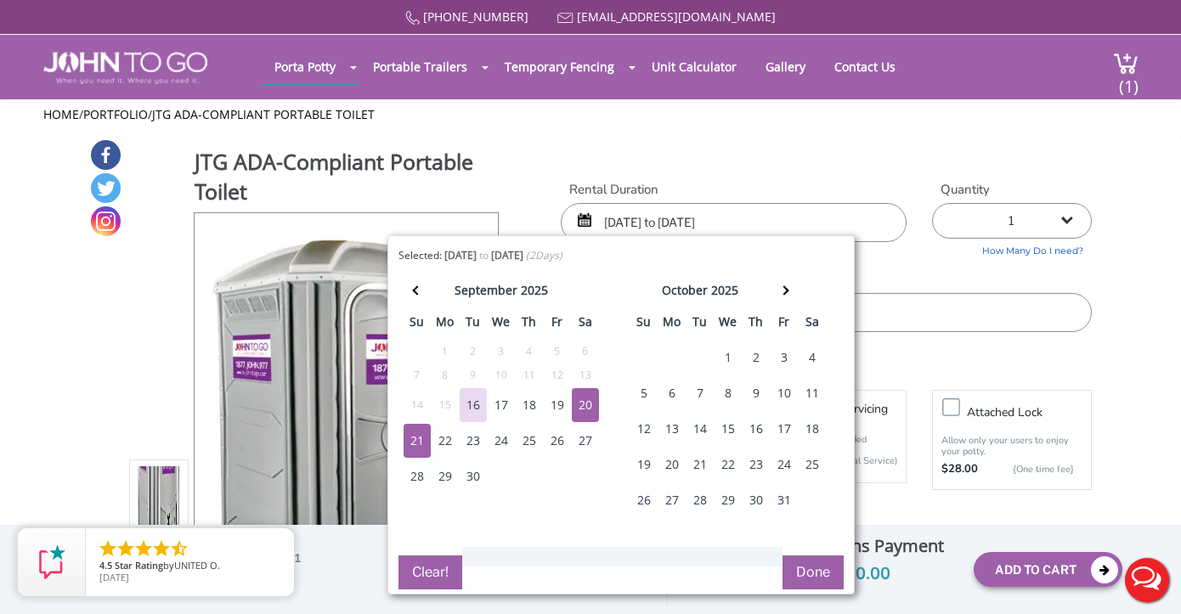
click at [796, 571] on button "Done" at bounding box center [813, 573] width 61 height 34
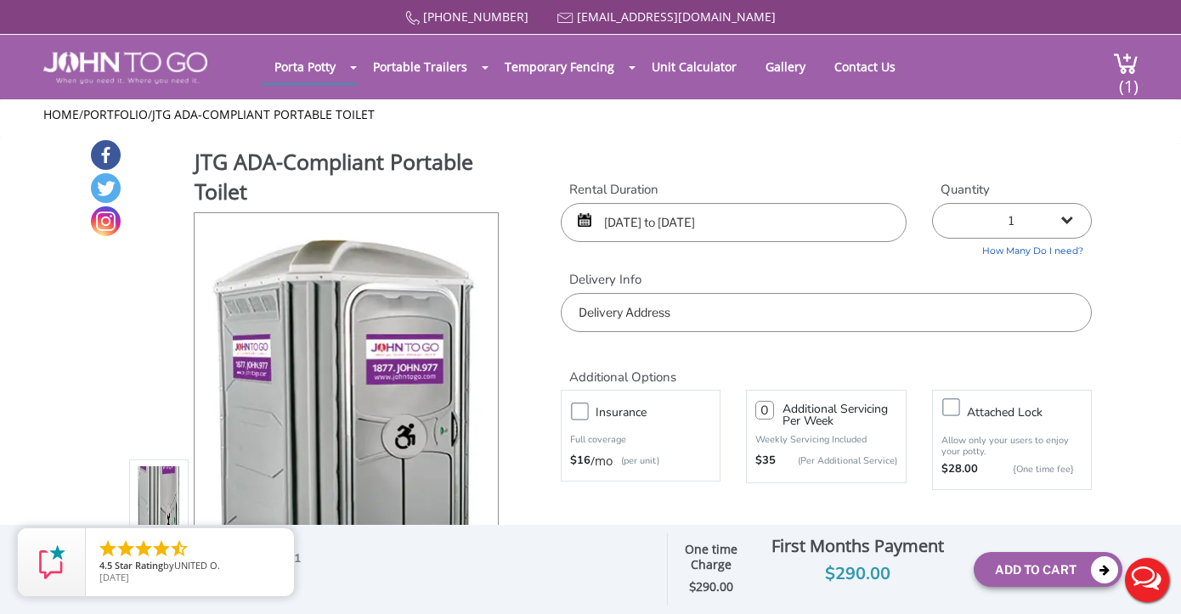
click at [878, 315] on input "text" at bounding box center [826, 312] width 531 height 39
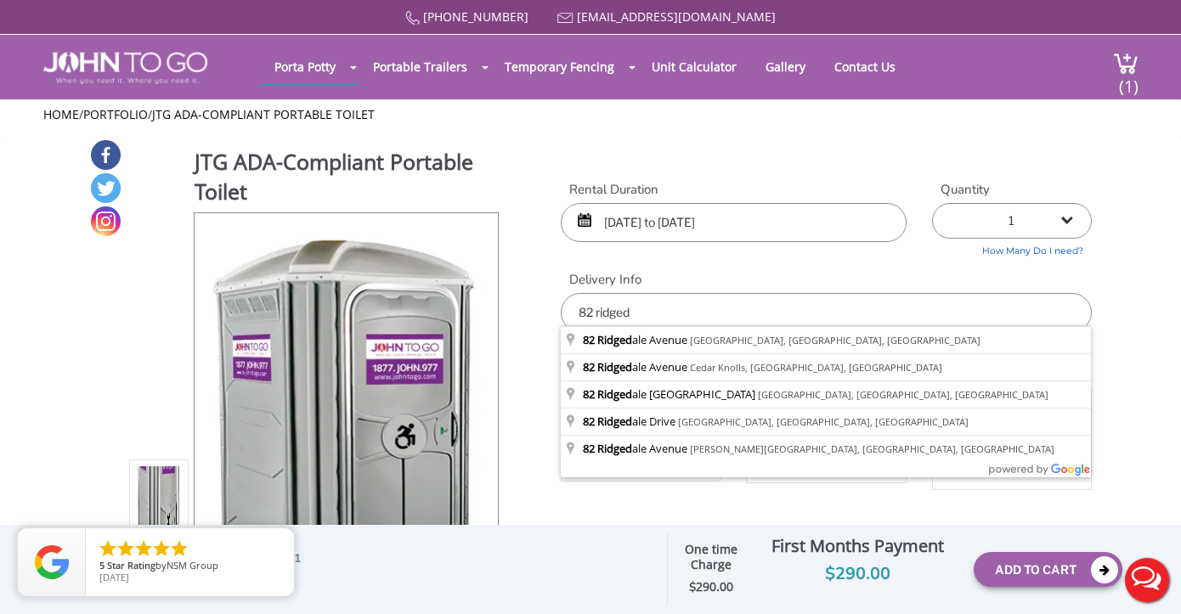
type input "[STREET_ADDRESS]"
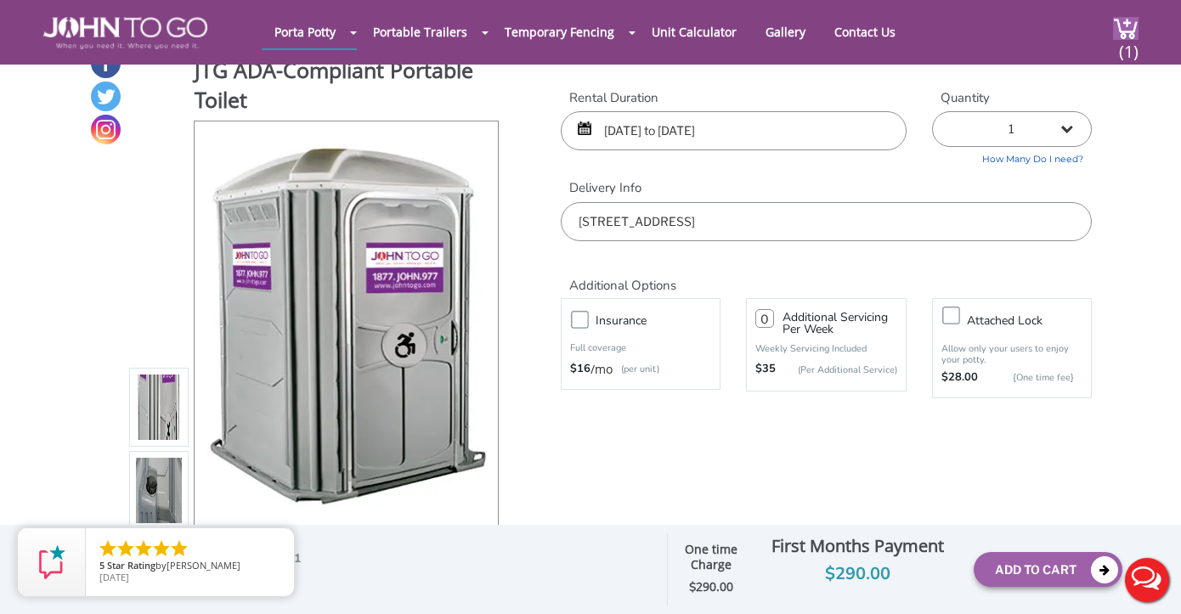
scroll to position [25, 0]
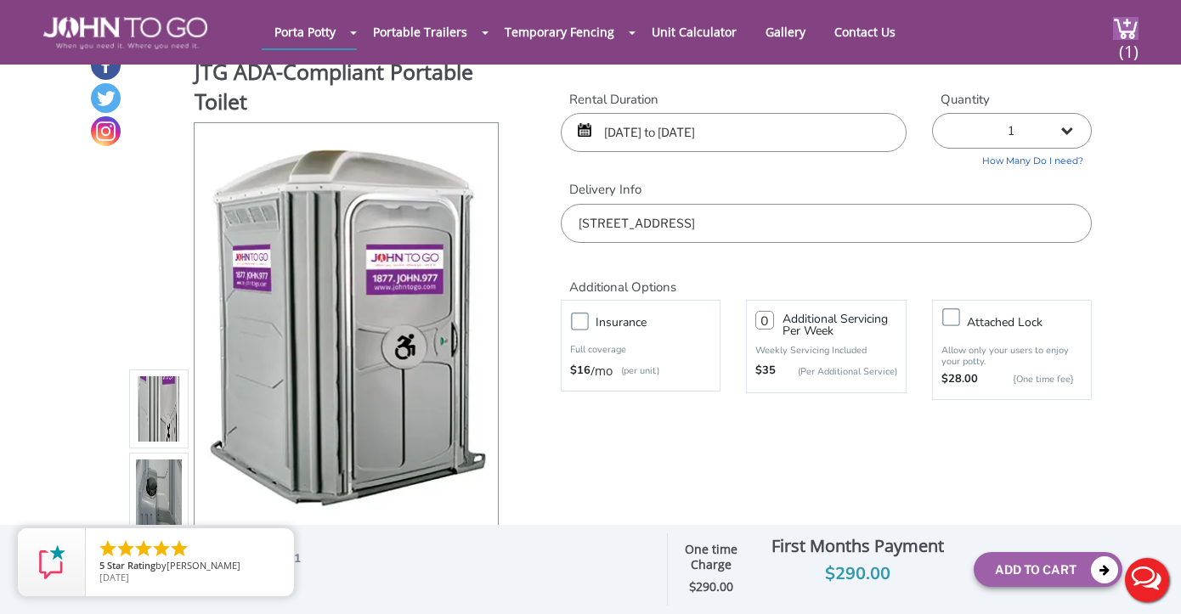
select select "2"
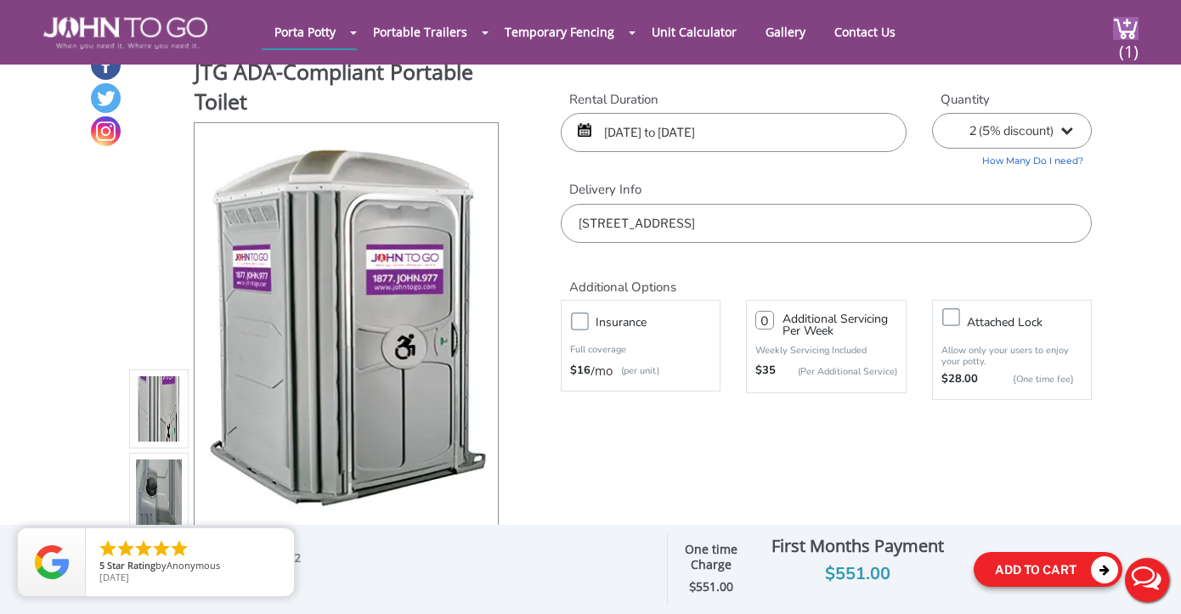
click at [1013, 560] on button "Add To Cart" at bounding box center [1048, 569] width 149 height 35
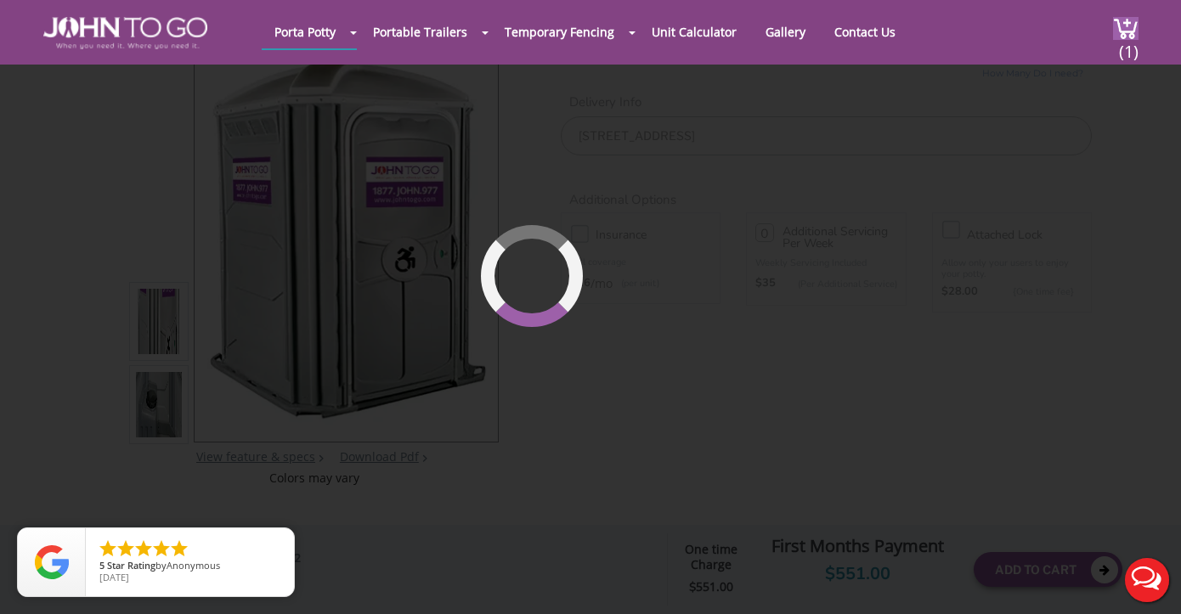
scroll to position [116, 0]
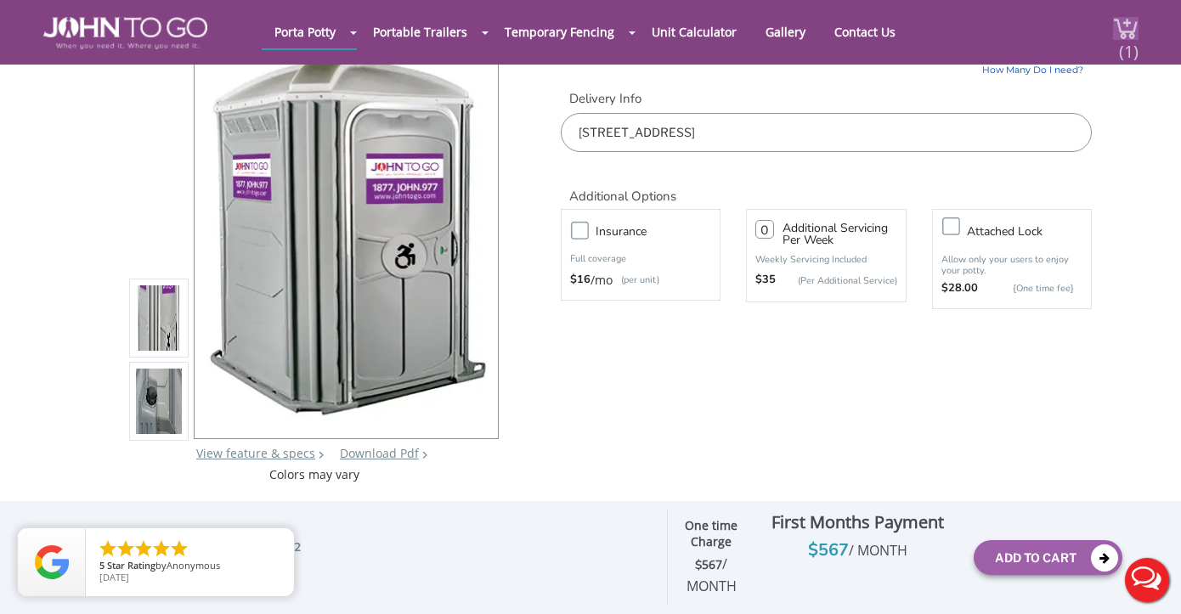
click at [1123, 37] on span "(1)" at bounding box center [1128, 44] width 20 height 37
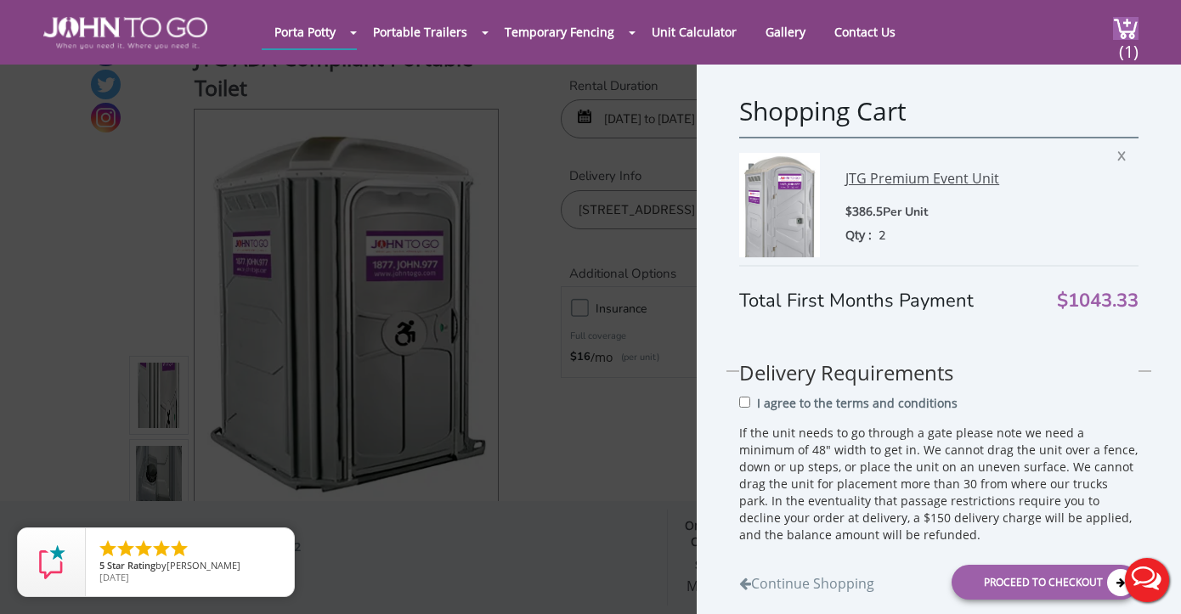
scroll to position [31, 0]
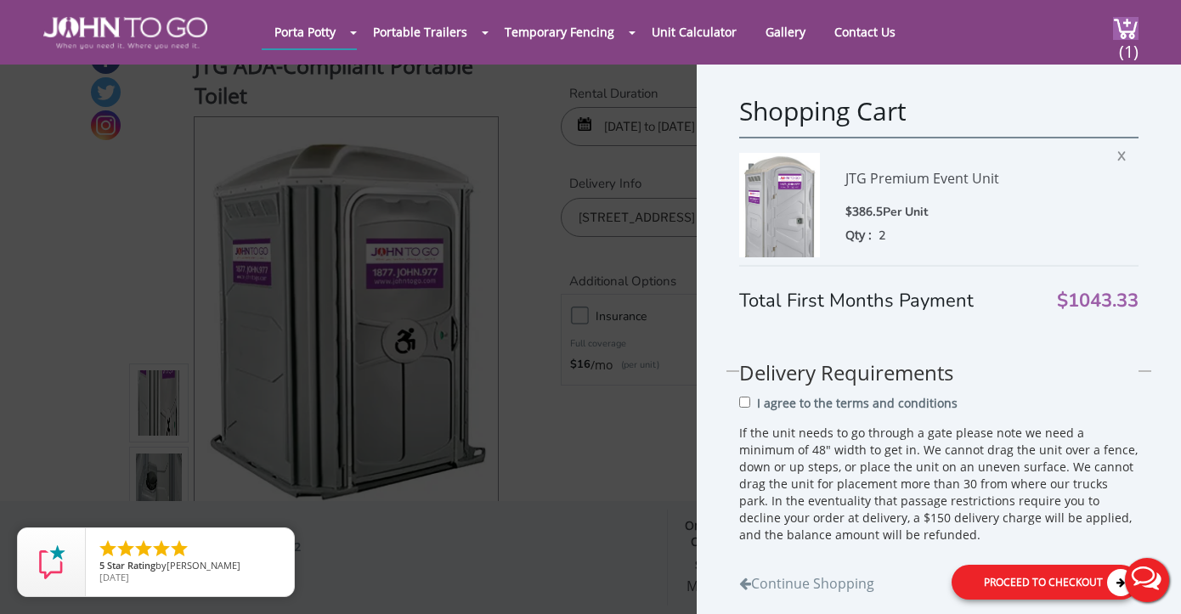
click at [1023, 587] on div "Proceed to Checkout" at bounding box center [1045, 581] width 187 height 35
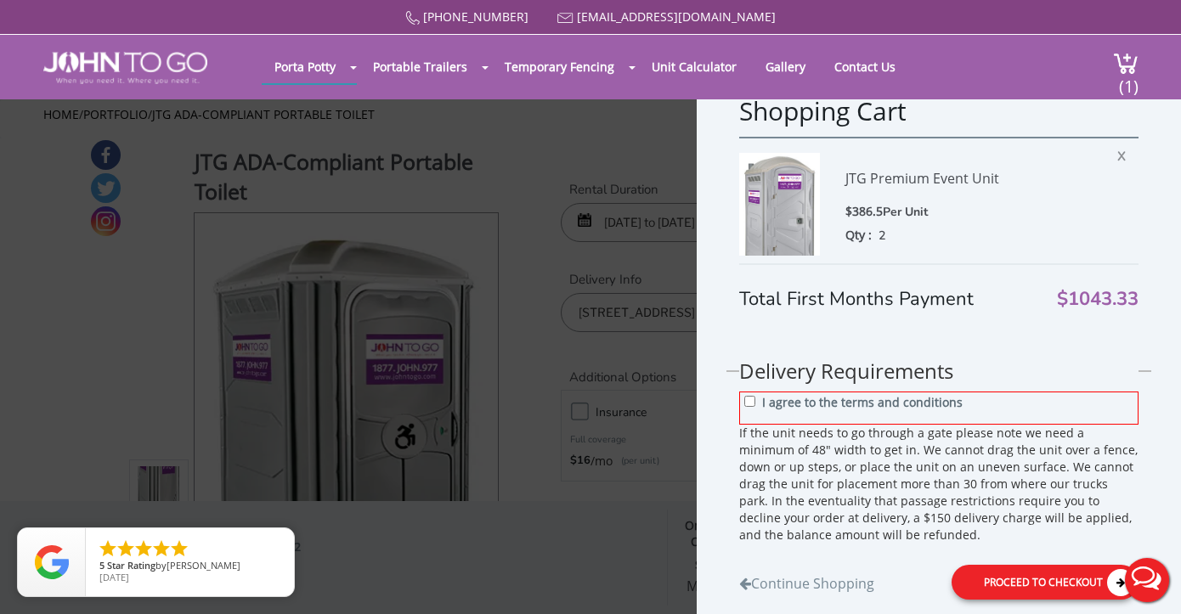
click at [1023, 573] on div "Proceed to Checkout" at bounding box center [1045, 581] width 187 height 35
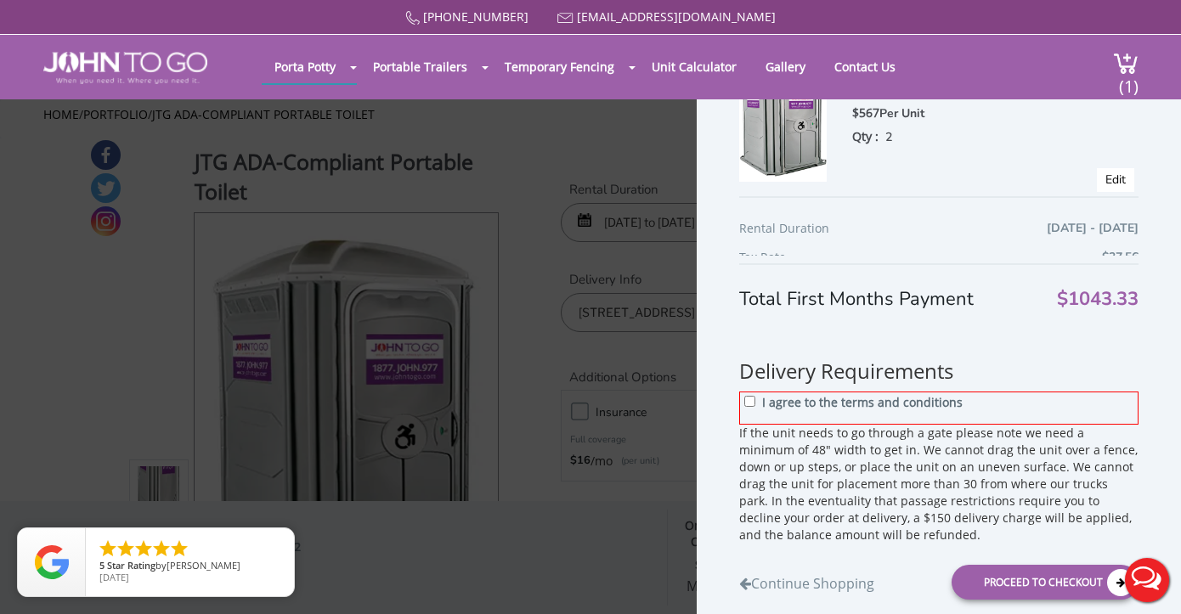
scroll to position [418, 0]
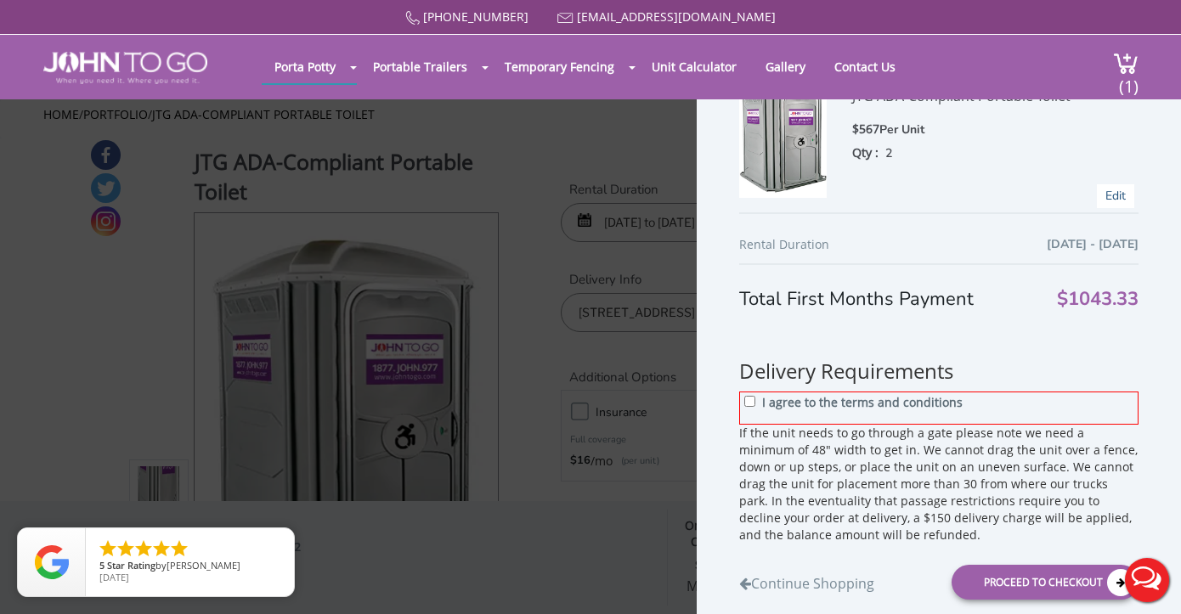
click at [1116, 193] on link "Edit" at bounding box center [1115, 196] width 20 height 16
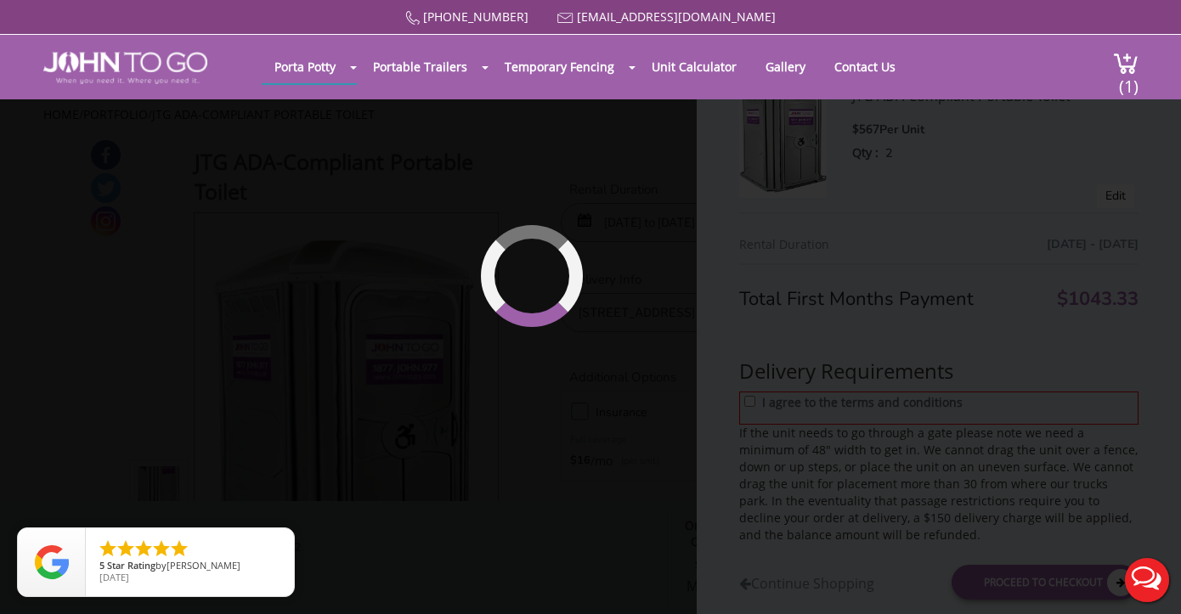
type input "09/20/2025 to 09/21/2025"
select select "2"
type input "0"
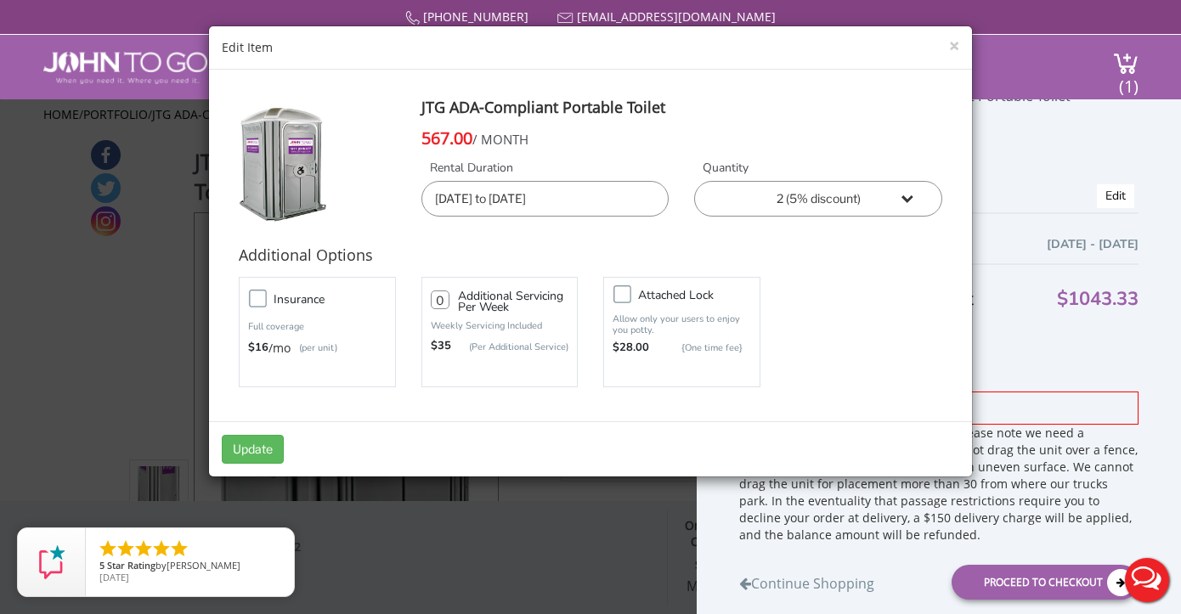
select select "1"
click at [262, 438] on button "Update" at bounding box center [253, 449] width 62 height 29
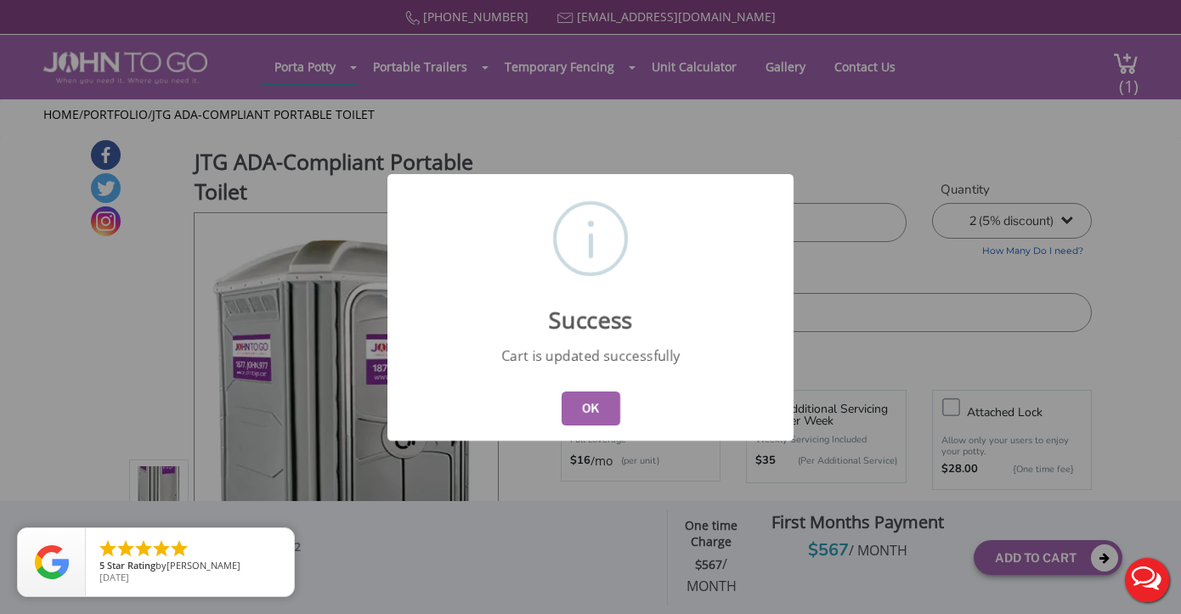
click at [602, 404] on button "OK" at bounding box center [591, 409] width 59 height 34
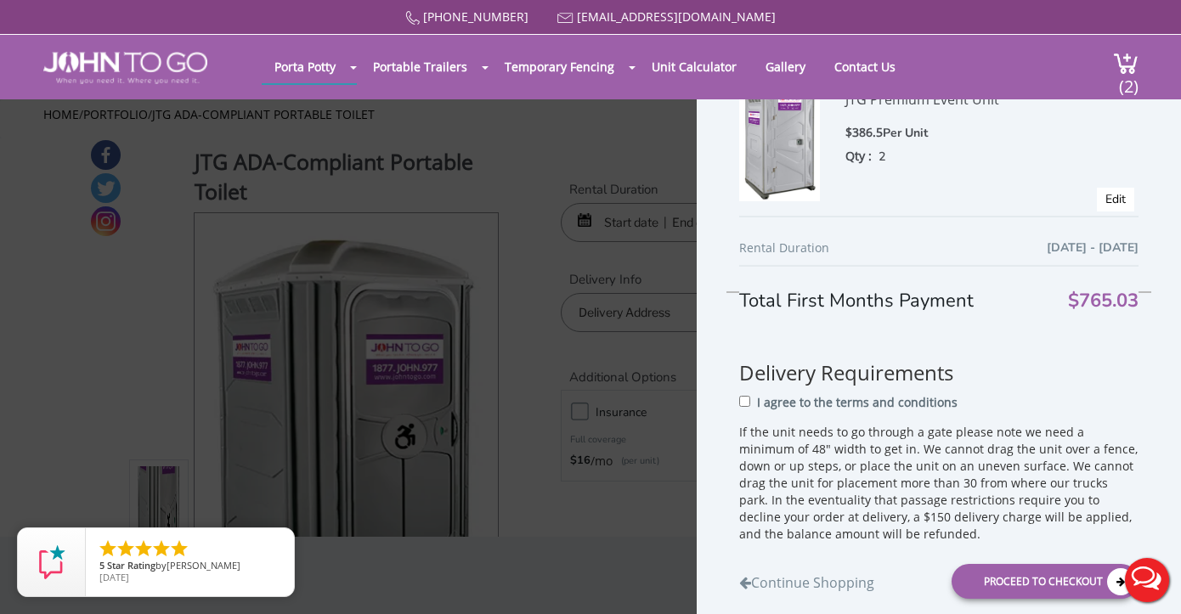
scroll to position [100, 0]
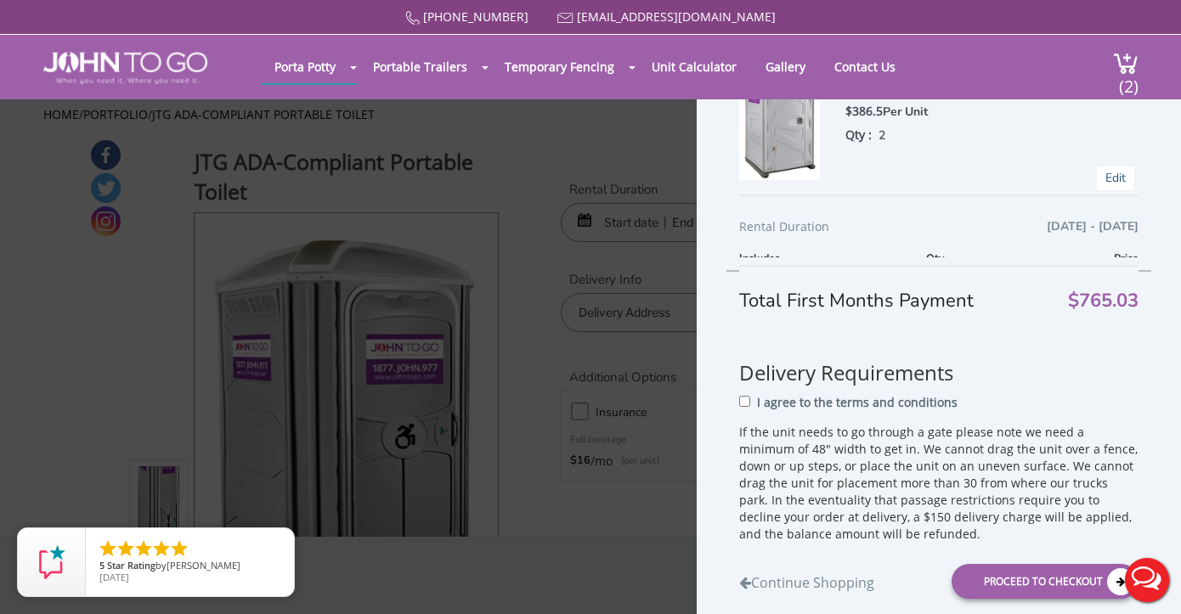
click at [1109, 180] on link "Edit" at bounding box center [1115, 178] width 20 height 16
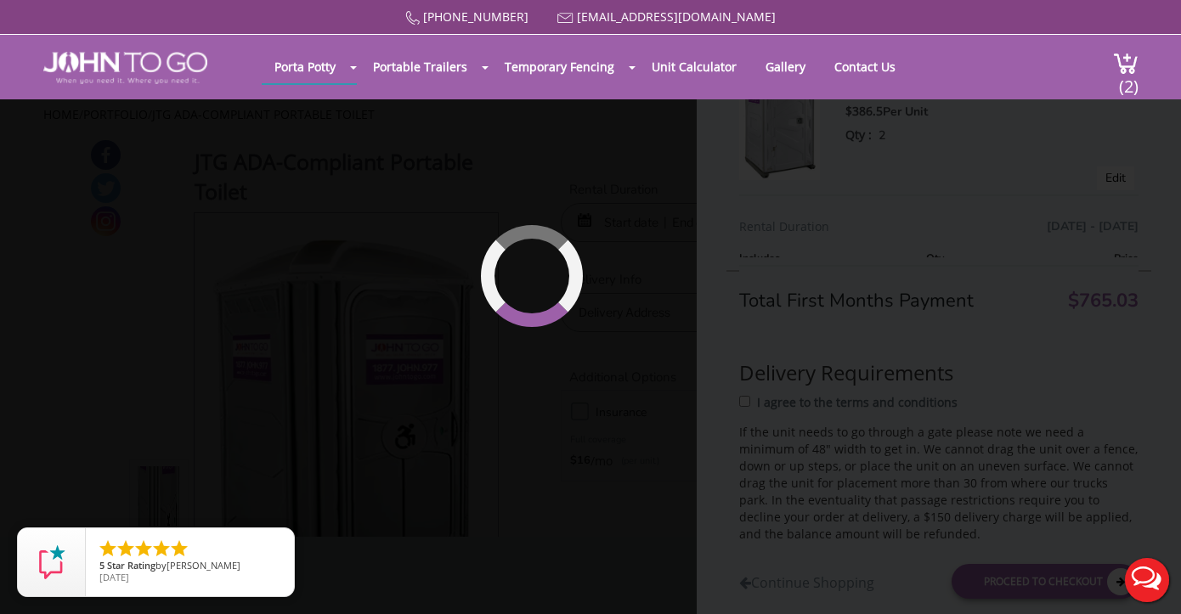
type input "[DATE] to [DATE]"
select select "2"
type input "0"
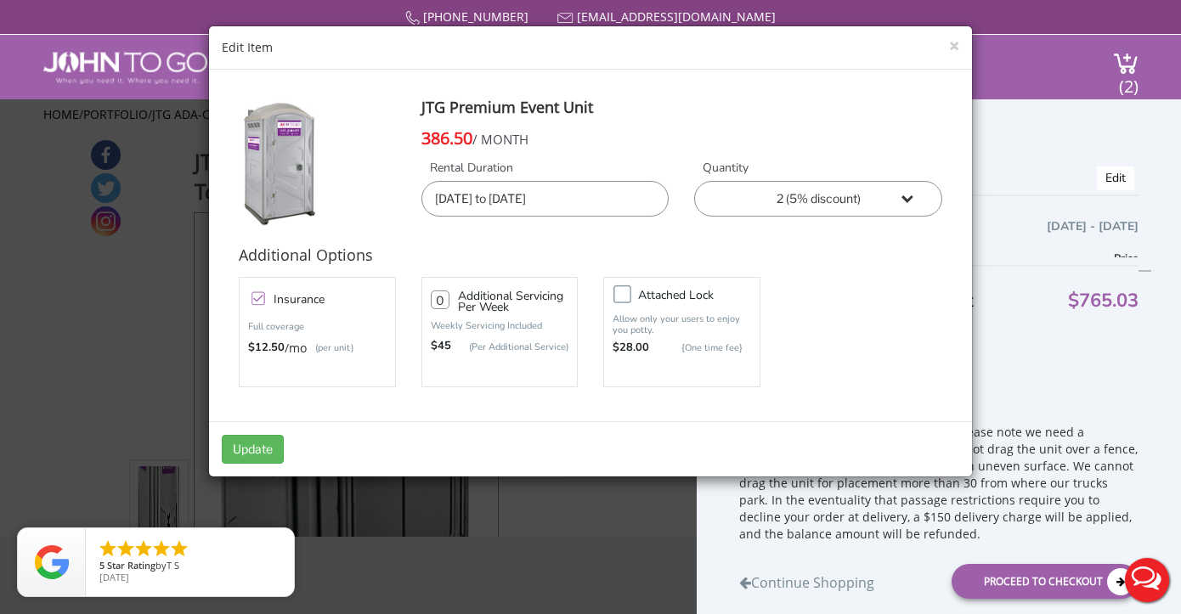
select select "1"
click at [261, 443] on button "Update" at bounding box center [253, 449] width 62 height 29
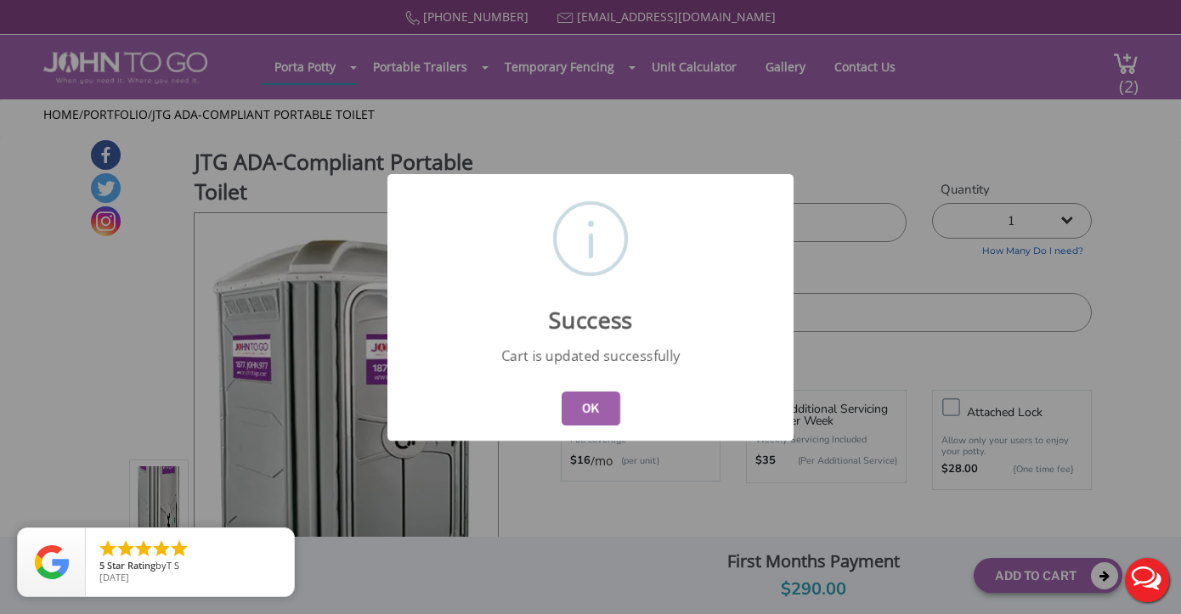
click at [604, 394] on div "OK" at bounding box center [590, 408] width 406 height 65
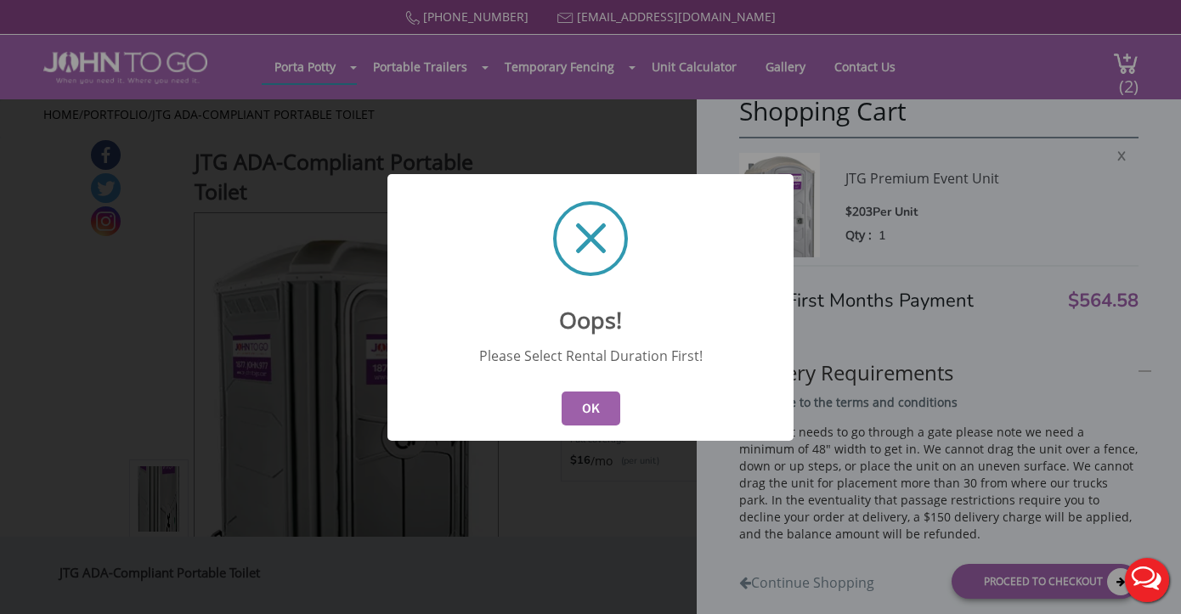
click at [607, 402] on button "OK" at bounding box center [591, 409] width 59 height 34
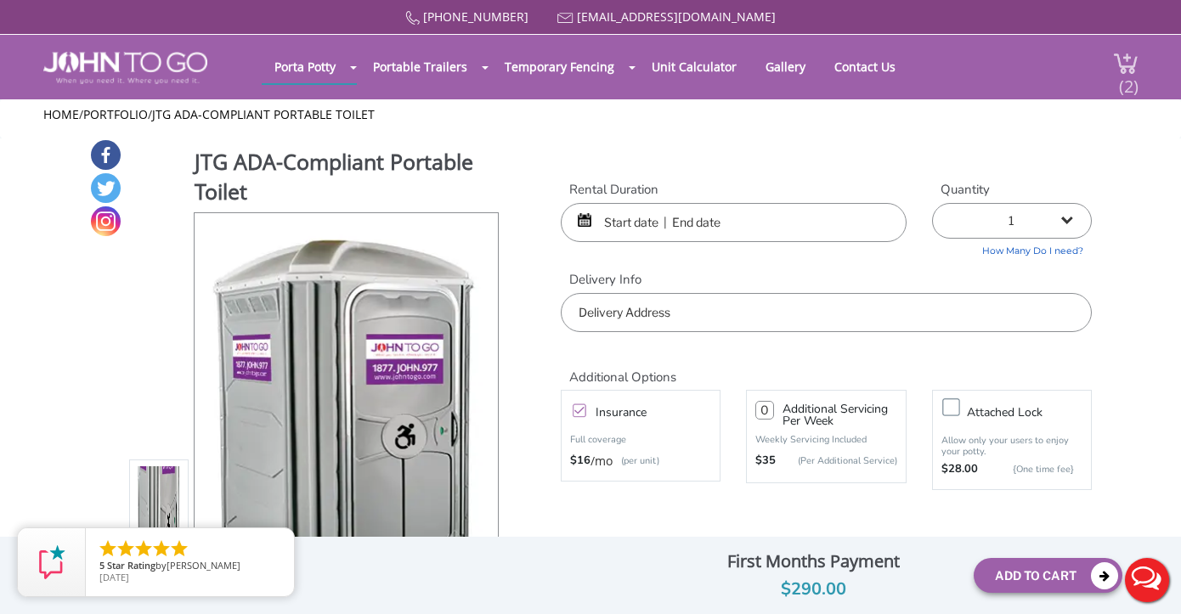
click at [1120, 67] on span "(2)" at bounding box center [1128, 79] width 20 height 37
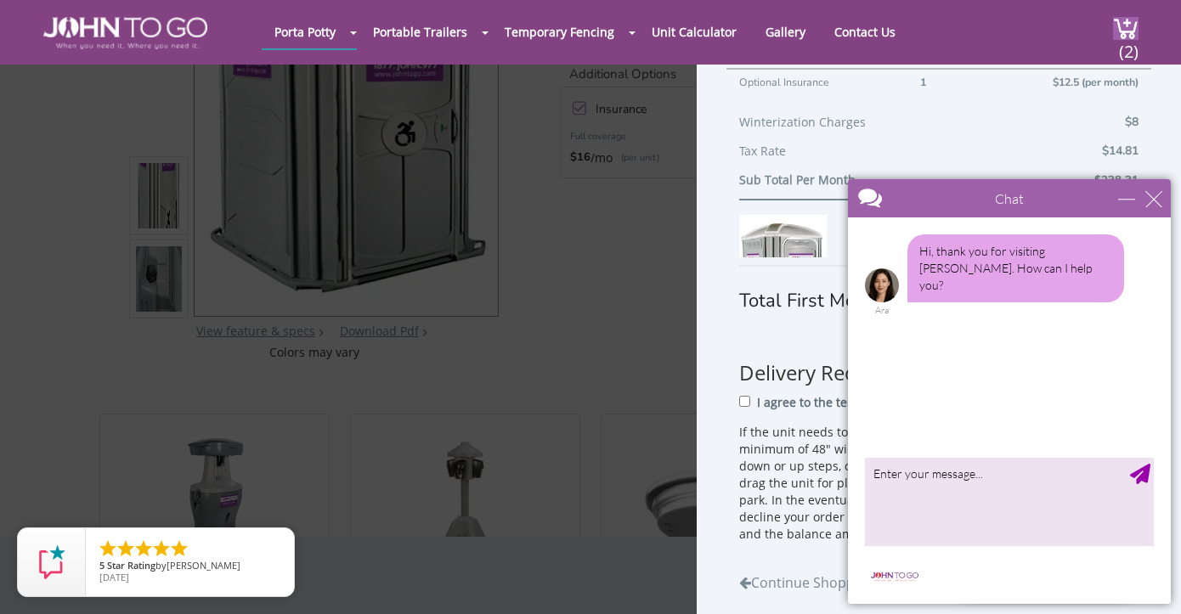
scroll to position [257, 0]
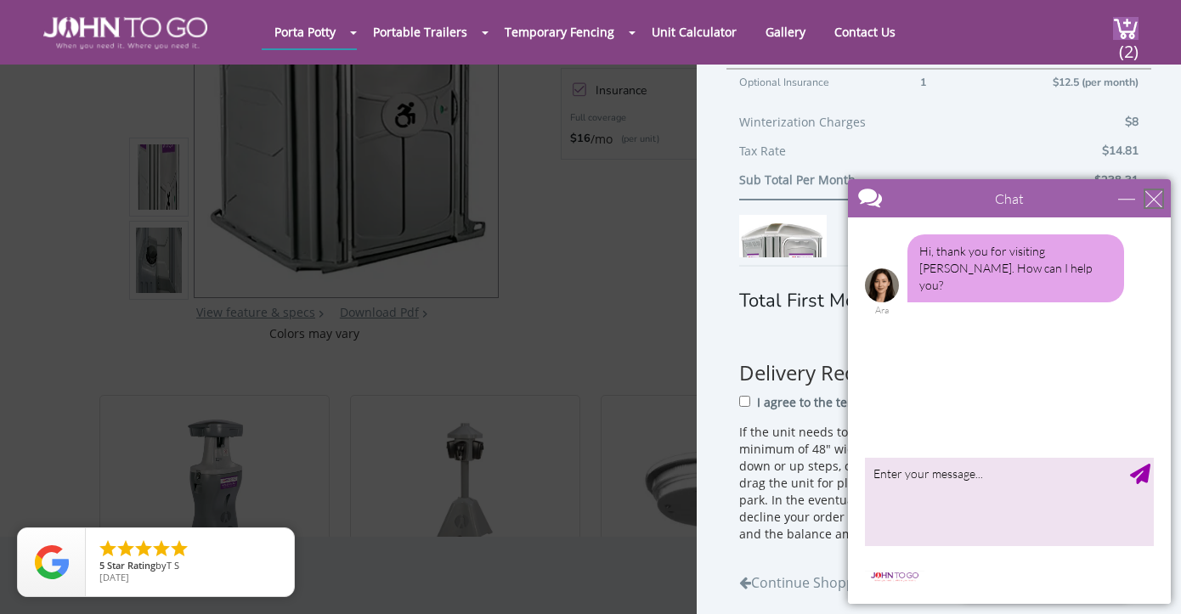
click at [1156, 197] on div "close" at bounding box center [1153, 198] width 17 height 17
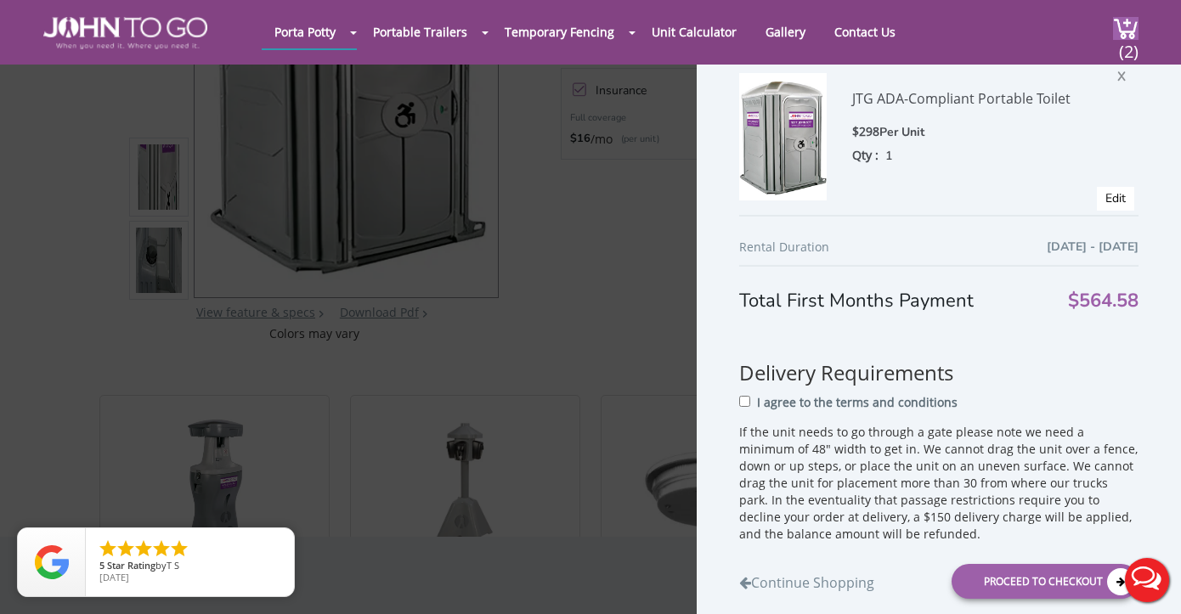
scroll to position [440, 0]
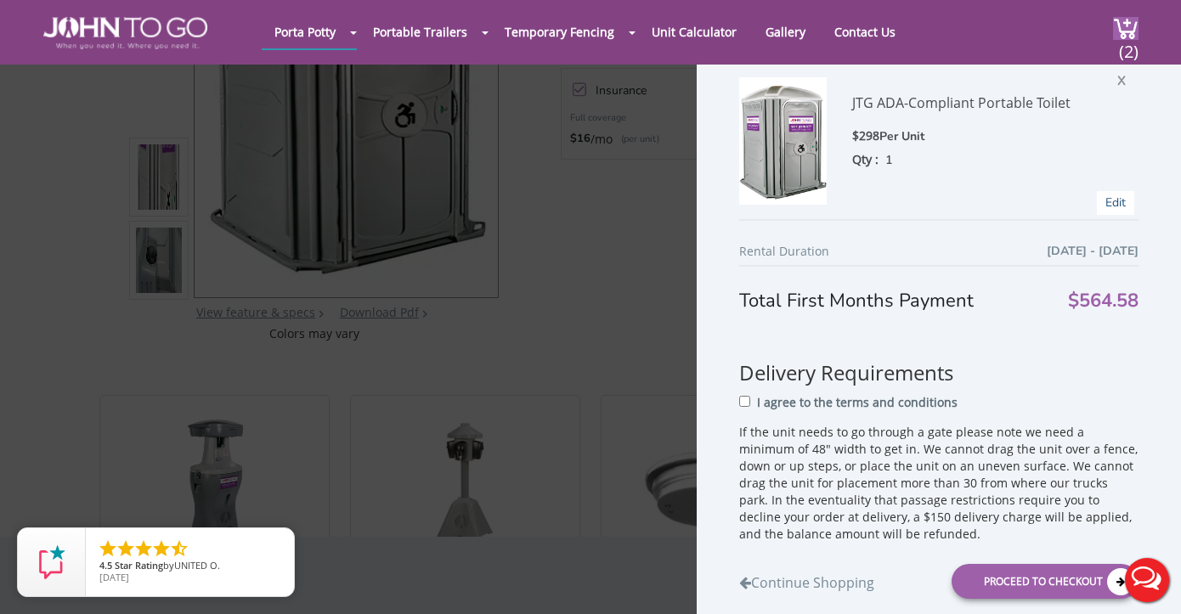
click at [1120, 196] on link "Edit" at bounding box center [1115, 203] width 20 height 16
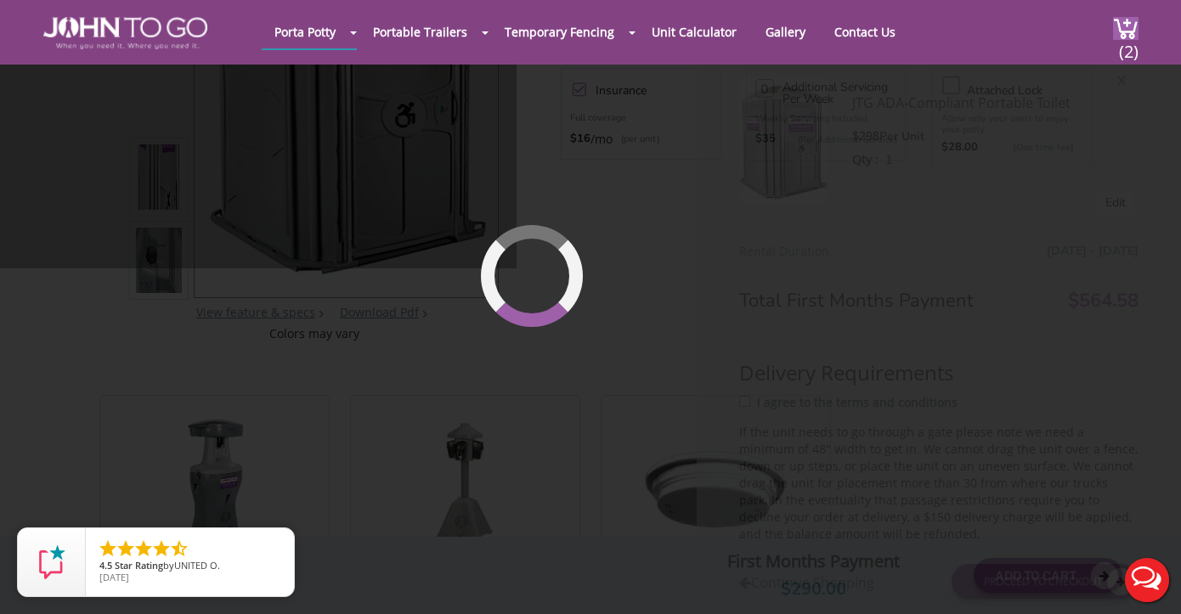
type input "[DATE] to [DATE]"
type input "0"
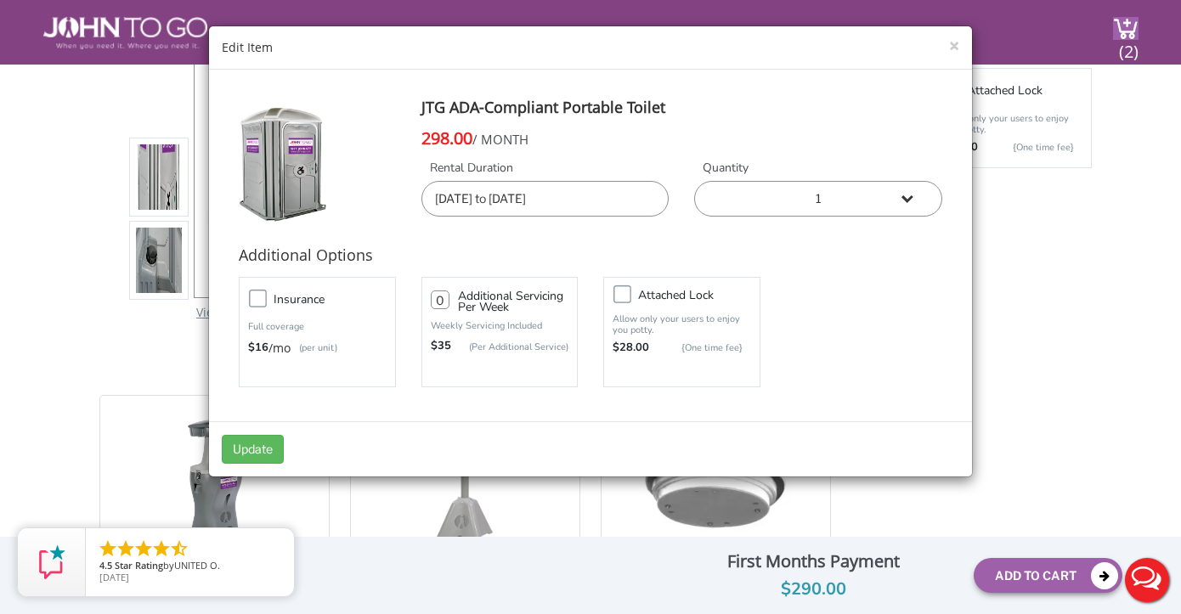
click at [322, 298] on h5 "Insurance" at bounding box center [339, 299] width 130 height 21
click at [0, 0] on input "Insurance" at bounding box center [0, 0] width 0 height 0
click at [253, 437] on button "Update" at bounding box center [253, 449] width 62 height 29
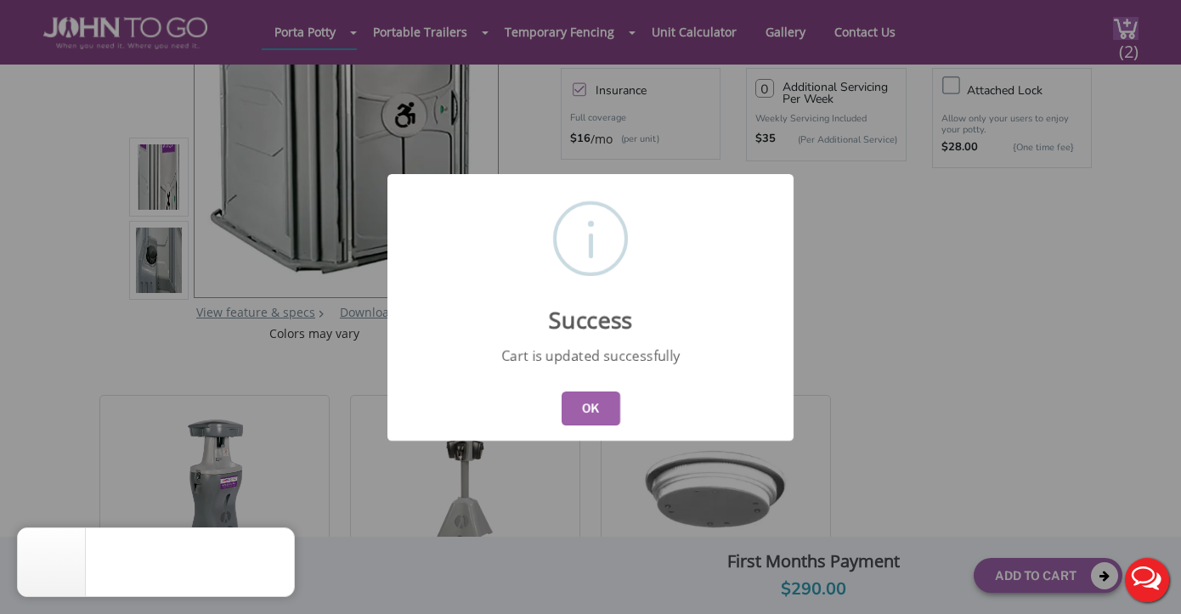
click at [607, 410] on button "OK" at bounding box center [591, 409] width 59 height 34
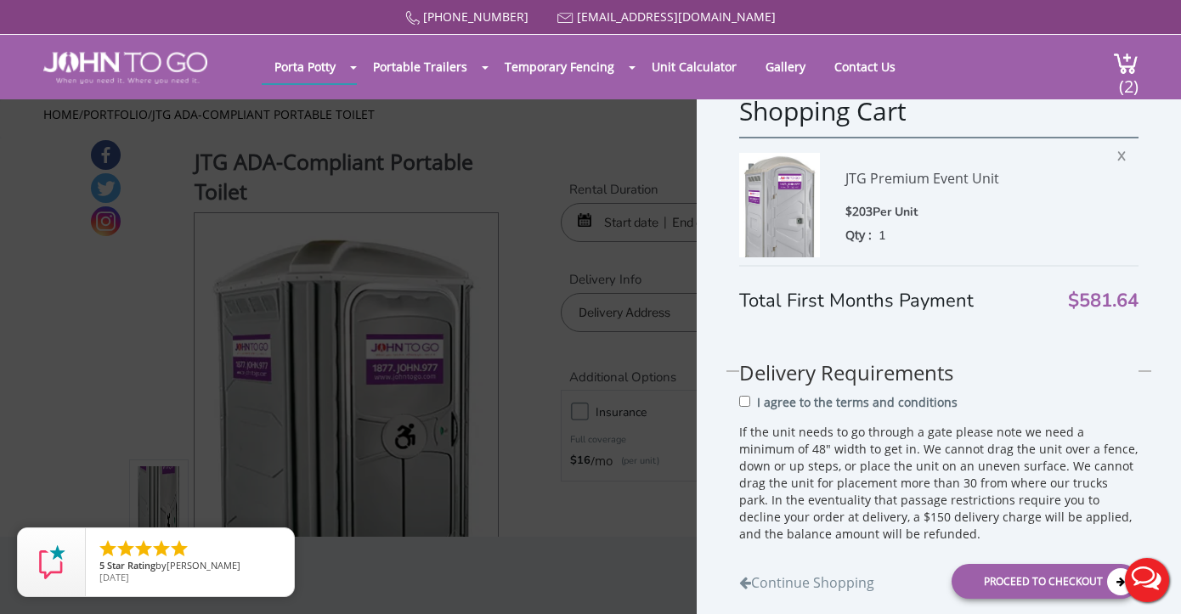
click at [879, 393] on div "Delivery Requirements I agree to the terms and conditions If the unit needs to …" at bounding box center [938, 437] width 399 height 212
click at [881, 398] on p "I agree to the terms and conditions" at bounding box center [857, 402] width 201 height 17
click at [750, 398] on input "I agree to the terms and conditions" at bounding box center [744, 401] width 11 height 11
checkbox input "true"
click at [1006, 577] on div "Proceed to Checkout" at bounding box center [1045, 581] width 187 height 35
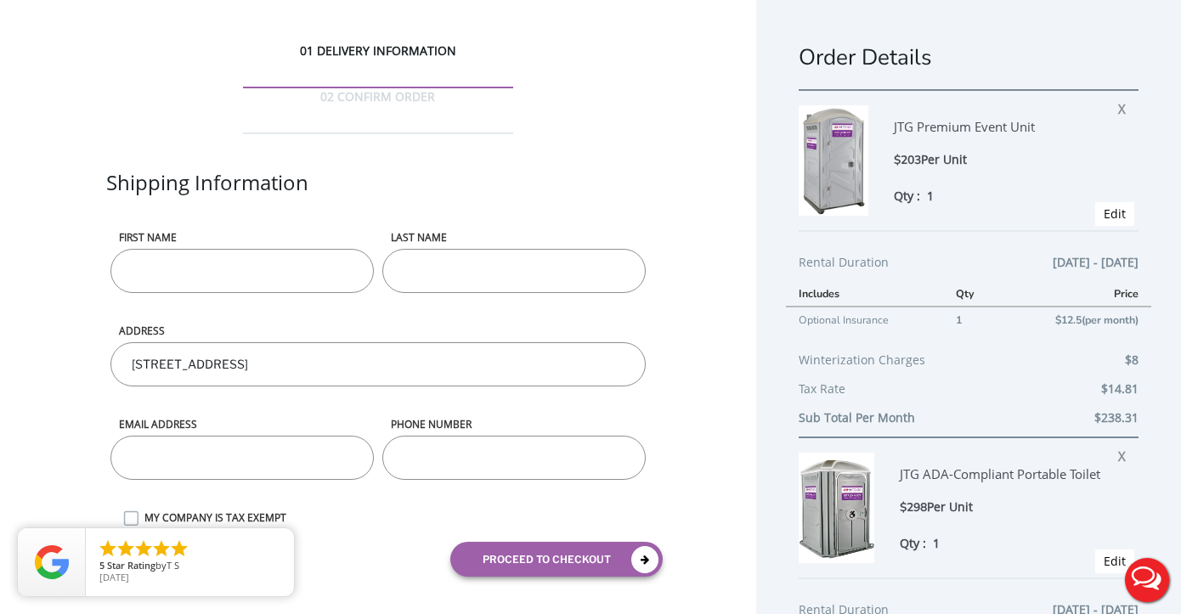
click at [346, 249] on input "First name" at bounding box center [241, 271] width 263 height 44
type input "James"
type input "Hark"
type input "jamesehark@icloud.com"
type input "jamesharkjr@gmail.com"
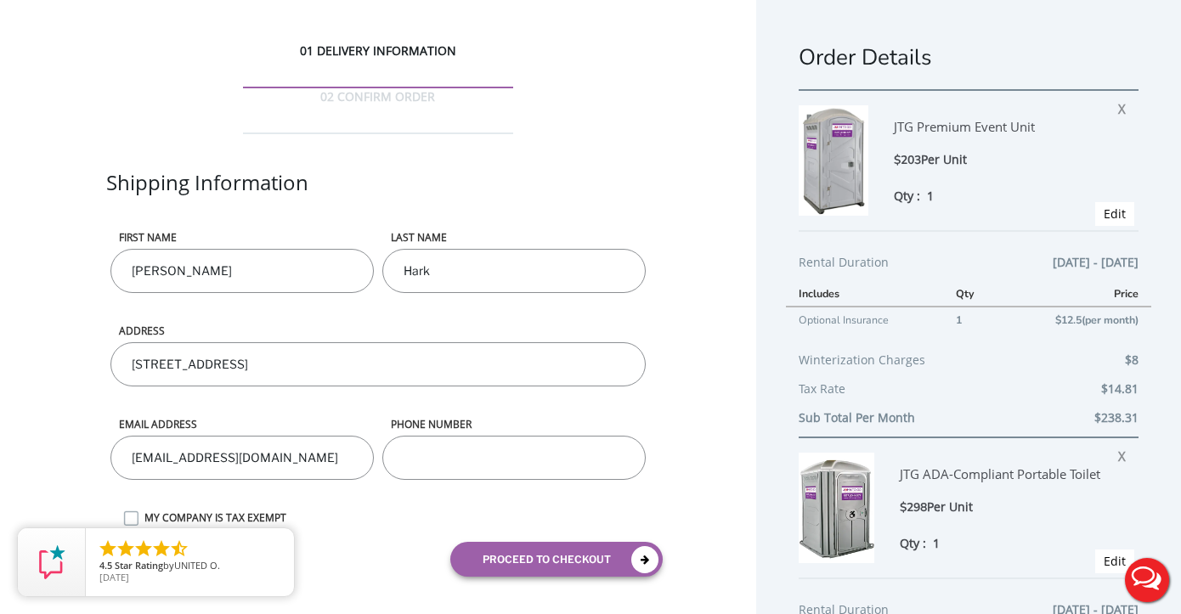
click at [439, 436] on div "phone number" at bounding box center [514, 463] width 272 height 93
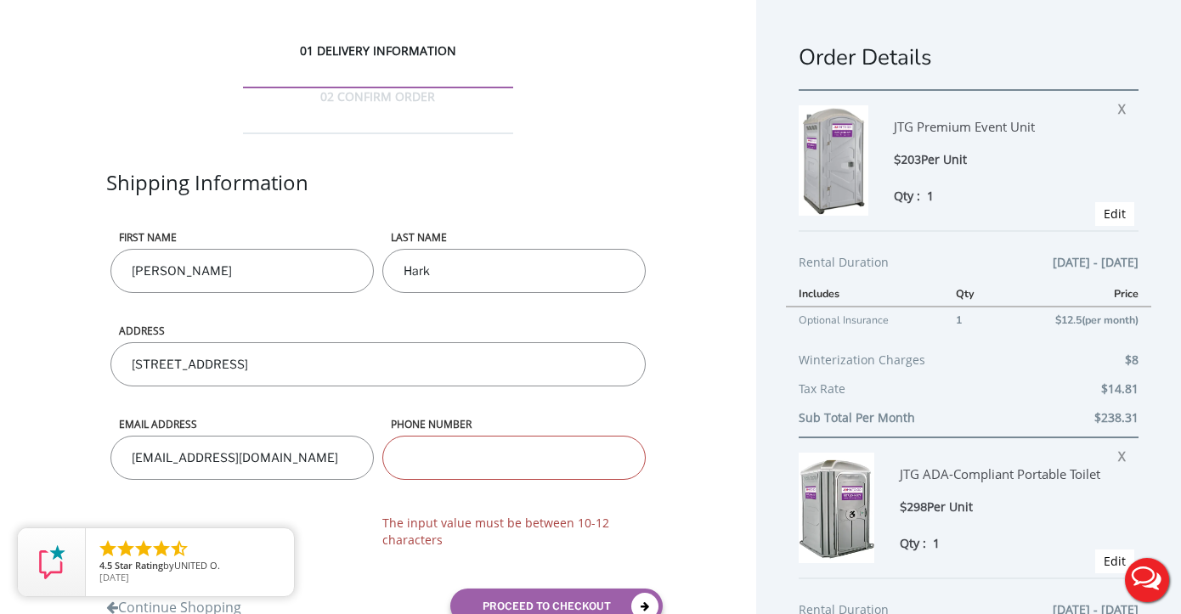
click at [440, 436] on input "phone number" at bounding box center [513, 458] width 263 height 44
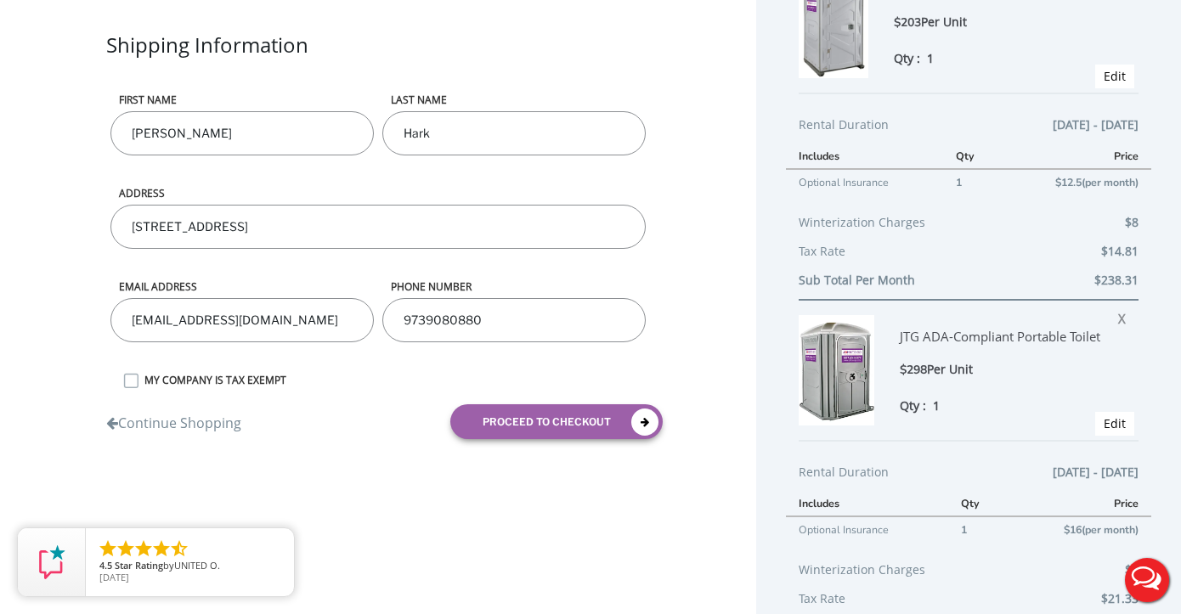
type input "9739080879"
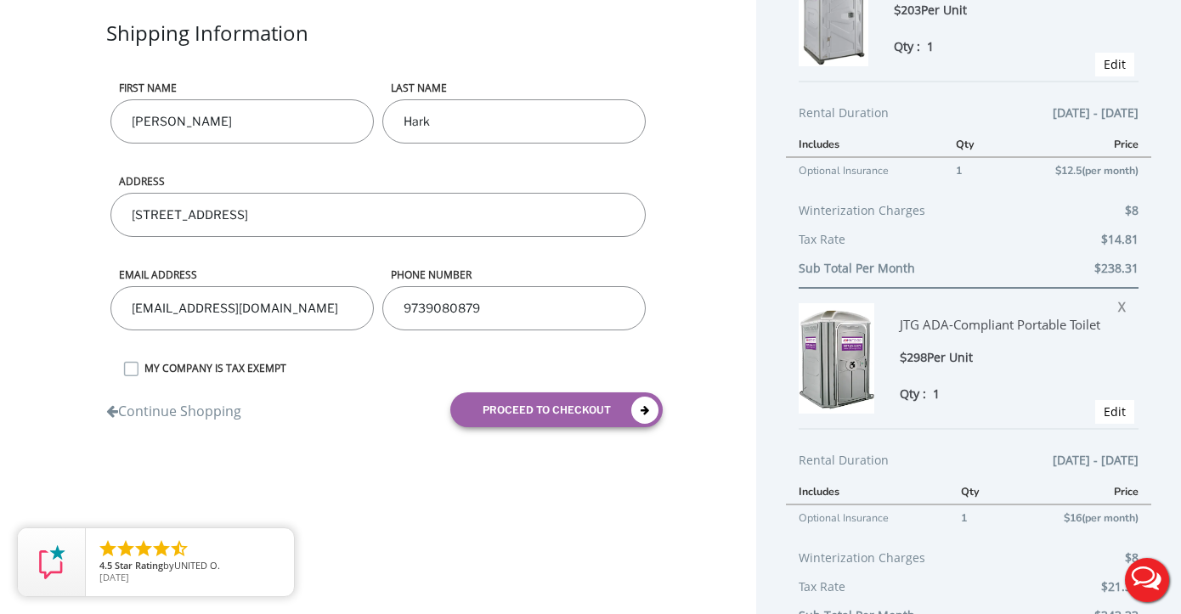
click at [249, 361] on label "MY COMPANY IS TAX EXEMPT" at bounding box center [392, 368] width 513 height 14
click at [0, 0] on input "MY COMPANY IS TAX EXEMPT" at bounding box center [0, 0] width 0 height 0
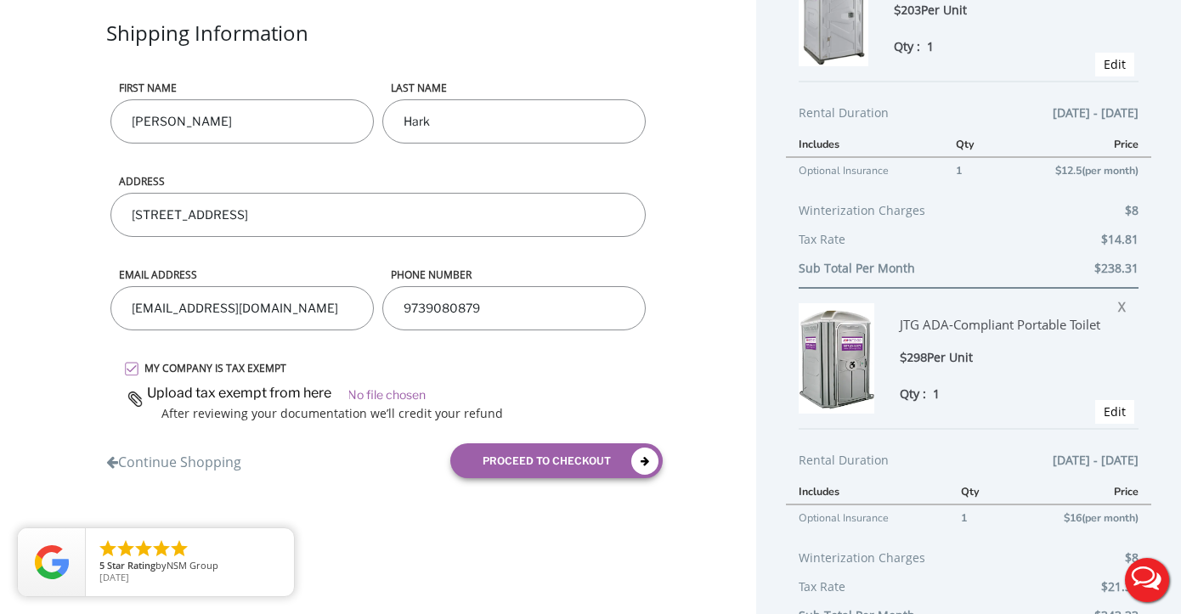
click at [380, 380] on input "file" at bounding box center [386, 392] width 526 height 25
click at [376, 380] on input "file" at bounding box center [386, 392] width 526 height 25
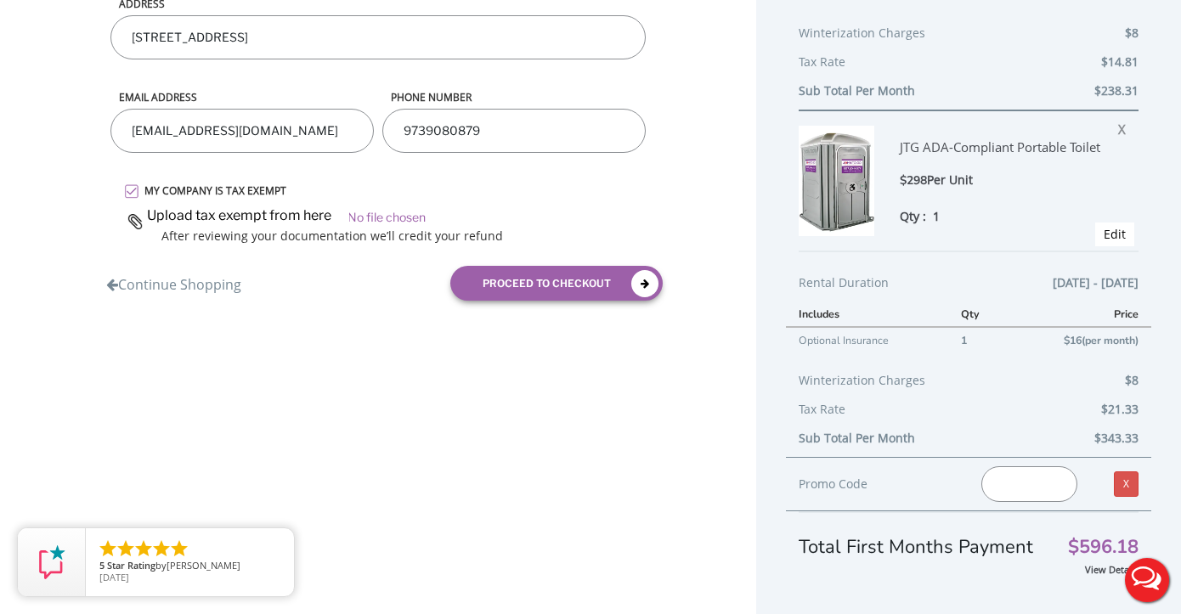
scroll to position [326, 0]
click at [603, 267] on button "proceed to checkout" at bounding box center [556, 284] width 212 height 35
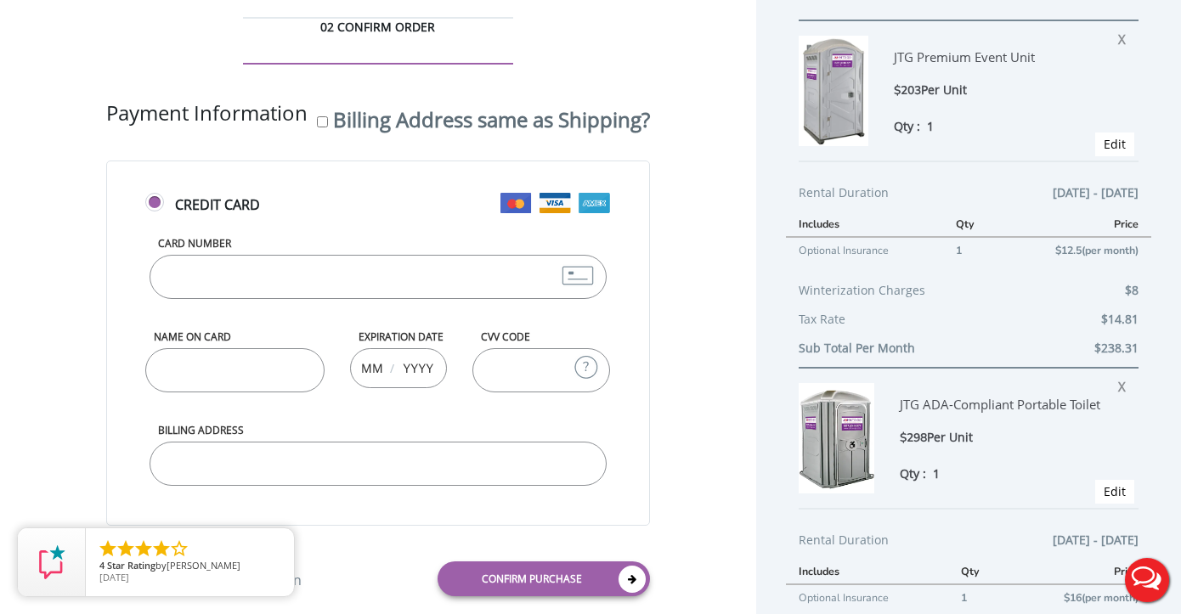
scroll to position [54, 0]
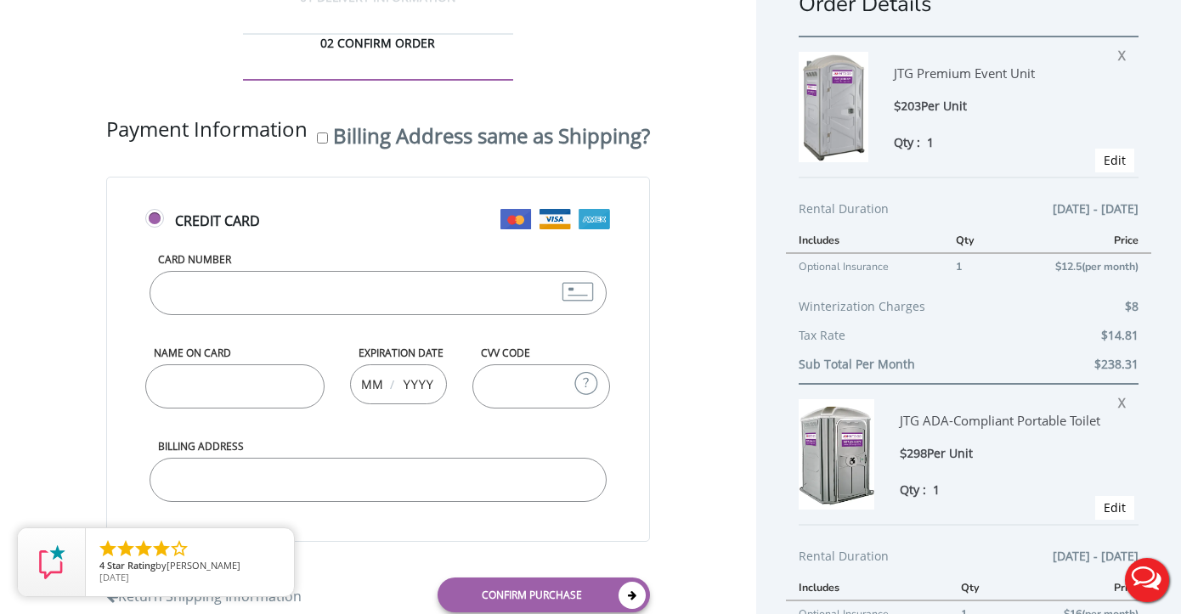
click at [191, 271] on input "Card Number" at bounding box center [378, 293] width 456 height 44
type input "4764470004205509"
click at [172, 409] on input "Name on Card" at bounding box center [234, 387] width 179 height 44
type input "James"
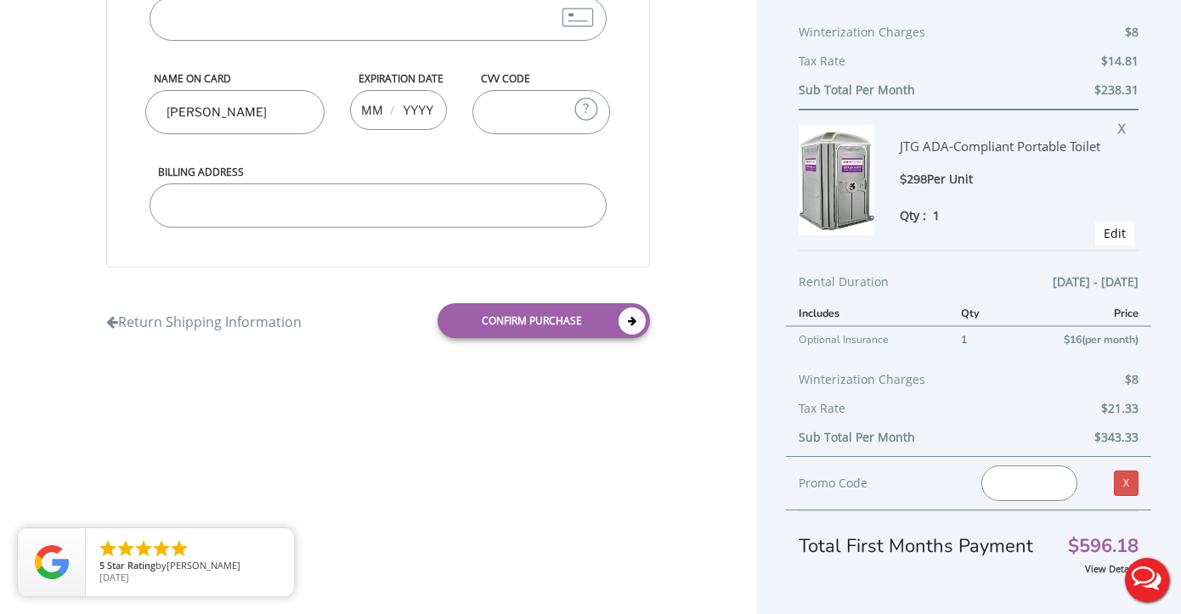
scroll to position [326, 0]
click at [116, 331] on icon at bounding box center [112, 324] width 12 height 14
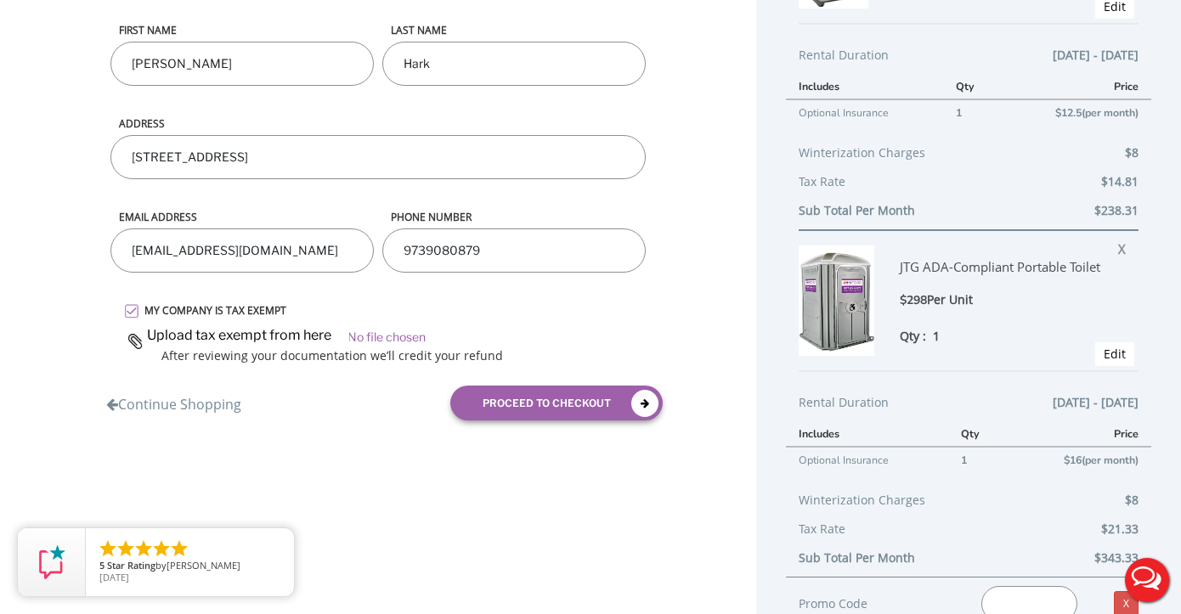
scroll to position [201, 0]
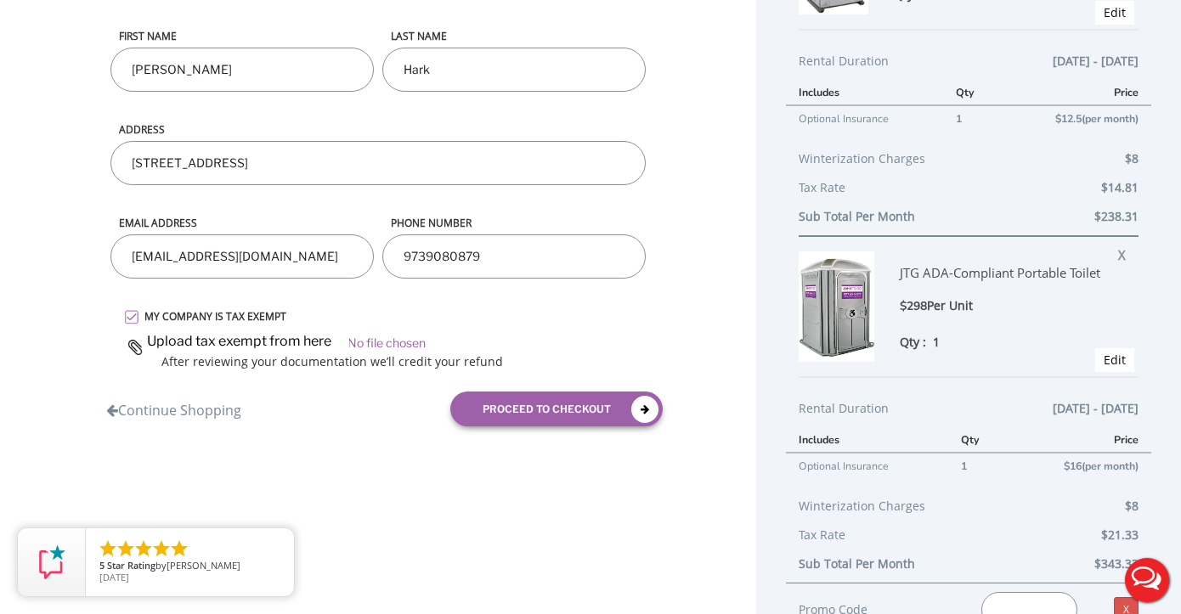
click at [155, 309] on div "MY COMPANY IS TAX EXEMPT After reviewing your documentation we’ll credit your r…" at bounding box center [377, 339] width 543 height 61
click at [136, 309] on label "MY COMPANY IS TAX EXEMPT" at bounding box center [392, 316] width 513 height 14
click at [0, 0] on input "MY COMPANY IS TAX EXEMPT" at bounding box center [0, 0] width 0 height 0
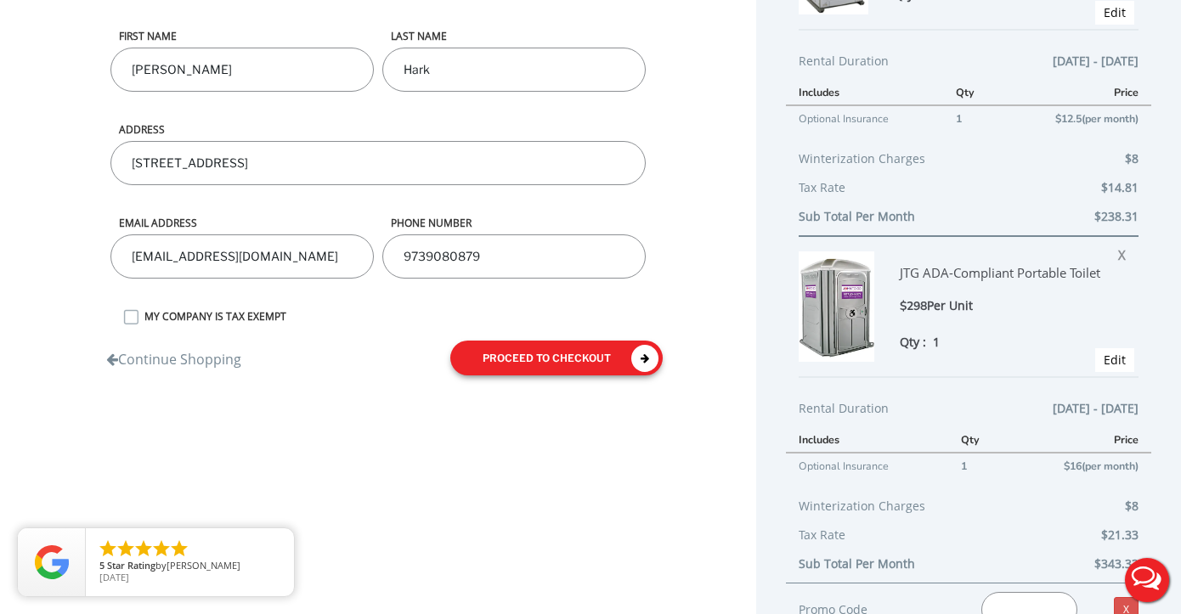
click at [540, 341] on button "proceed to checkout" at bounding box center [556, 358] width 212 height 35
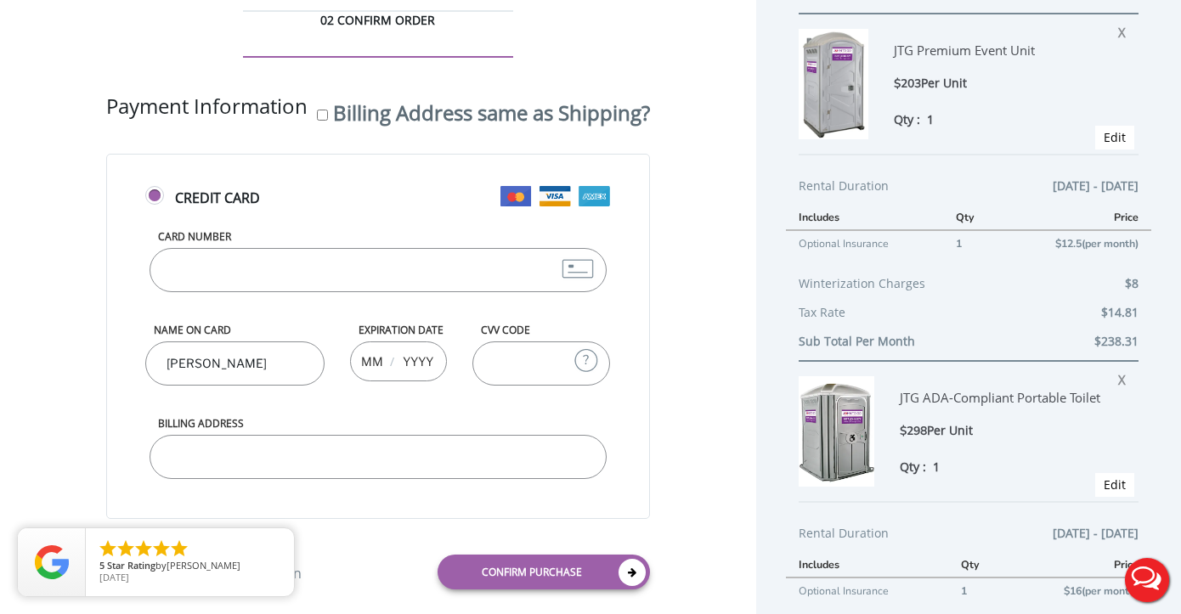
scroll to position [76, 0]
click at [155, 256] on input "4764470004205509" at bounding box center [378, 271] width 456 height 44
drag, startPoint x: 169, startPoint y: 242, endPoint x: 276, endPoint y: 260, distance: 108.5
click at [276, 261] on div "Credit Card Card Number 4764470004205509 Name on Card James Expiration Date / C…" at bounding box center [377, 337] width 543 height 365
type input "4764470004205509"
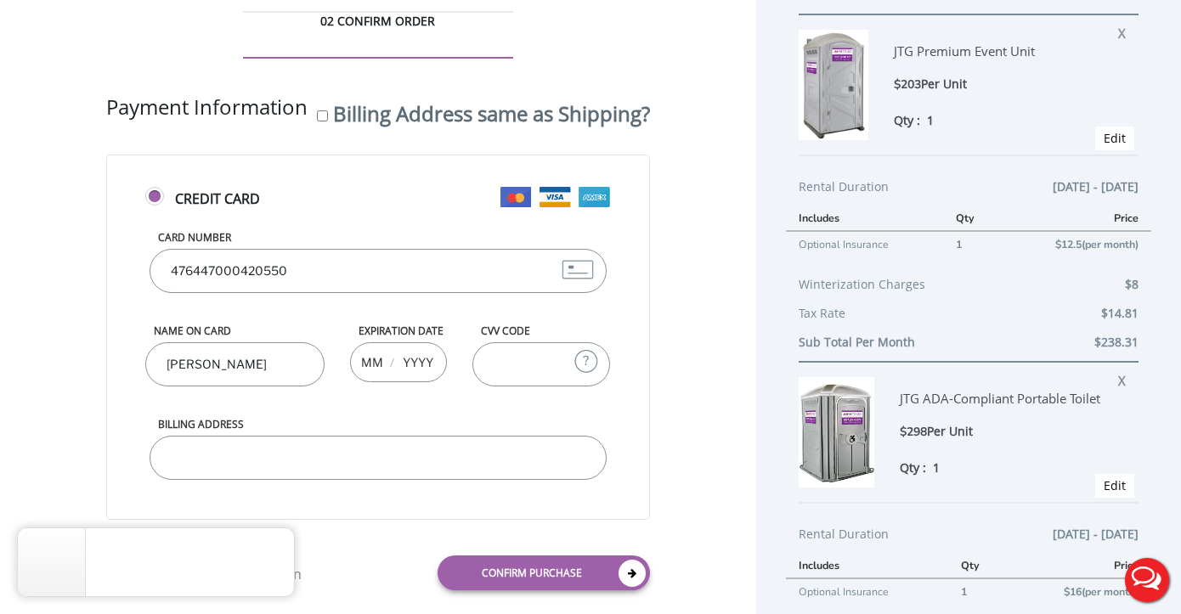
click at [427, 286] on form "Credit Card Card Number 4764470004205509 Name on Card James Expiration Date / C…" at bounding box center [377, 379] width 543 height 449
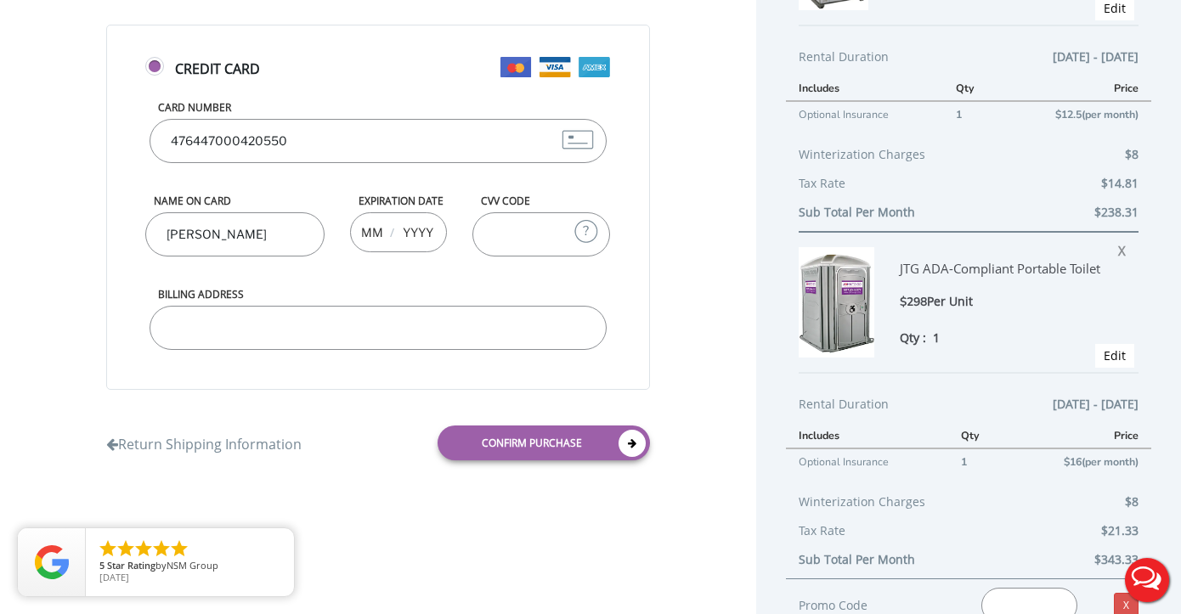
scroll to position [213, 0]
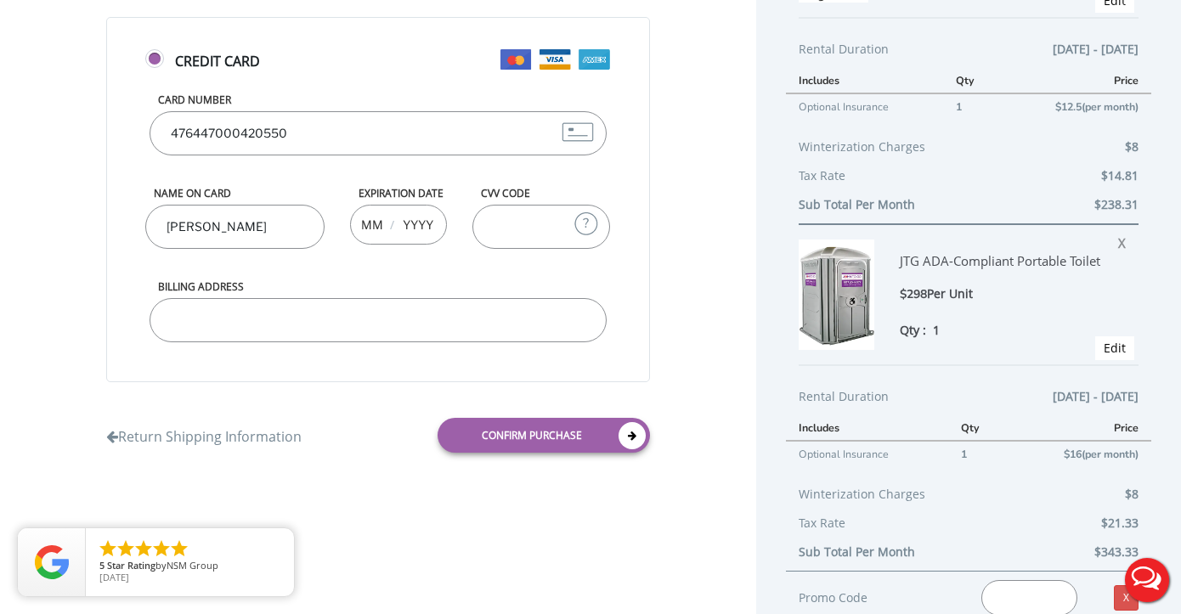
click at [174, 249] on input "James" at bounding box center [234, 227] width 179 height 44
type input "JamesJames Hark Jr"
click at [361, 241] on input "text" at bounding box center [371, 224] width 21 height 34
type input "09"
type input "0"
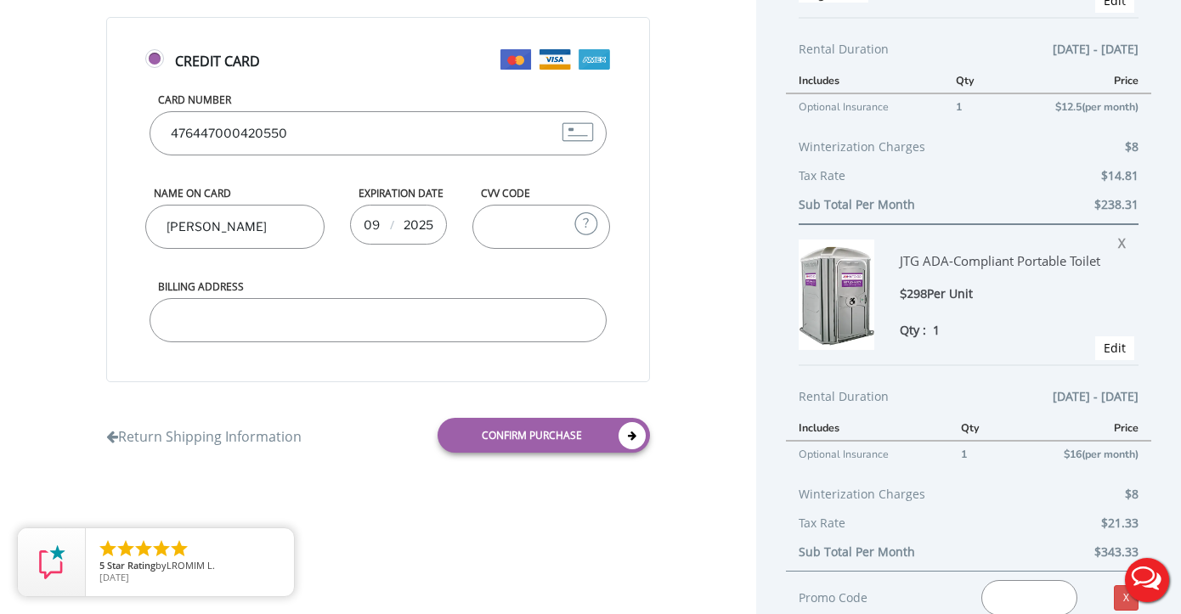
type input "2025"
click at [472, 249] on input "CVV Code" at bounding box center [541, 227] width 138 height 44
type input "471"
type input "82 Ridgedale Ave"
click at [318, 424] on form "Credit Card Card Number 4764470004205509 Name on Card JamesJames Hark Jr Expira…" at bounding box center [377, 241] width 543 height 449
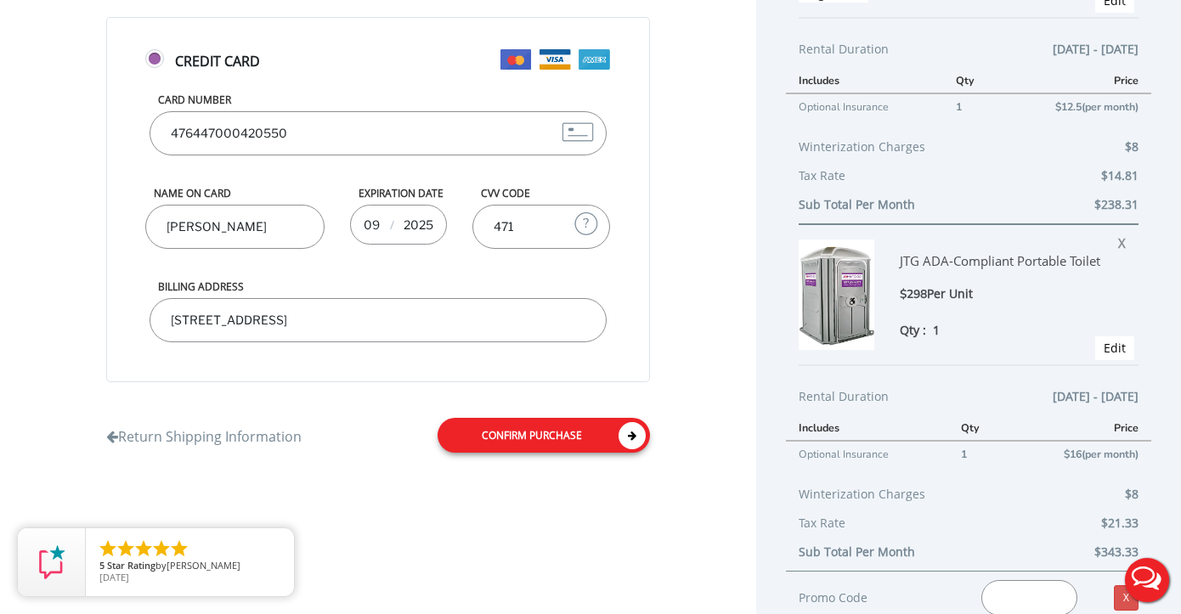
click at [505, 453] on link "Confirm purchase" at bounding box center [544, 435] width 212 height 35
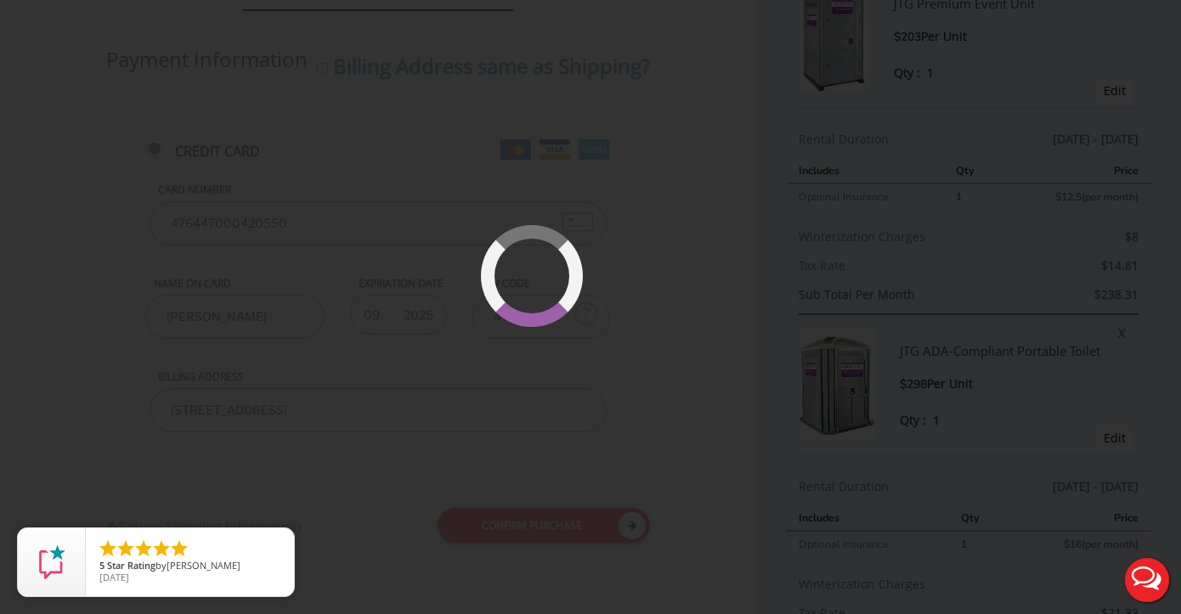
scroll to position [122, 0]
